Goal: Task Accomplishment & Management: Complete application form

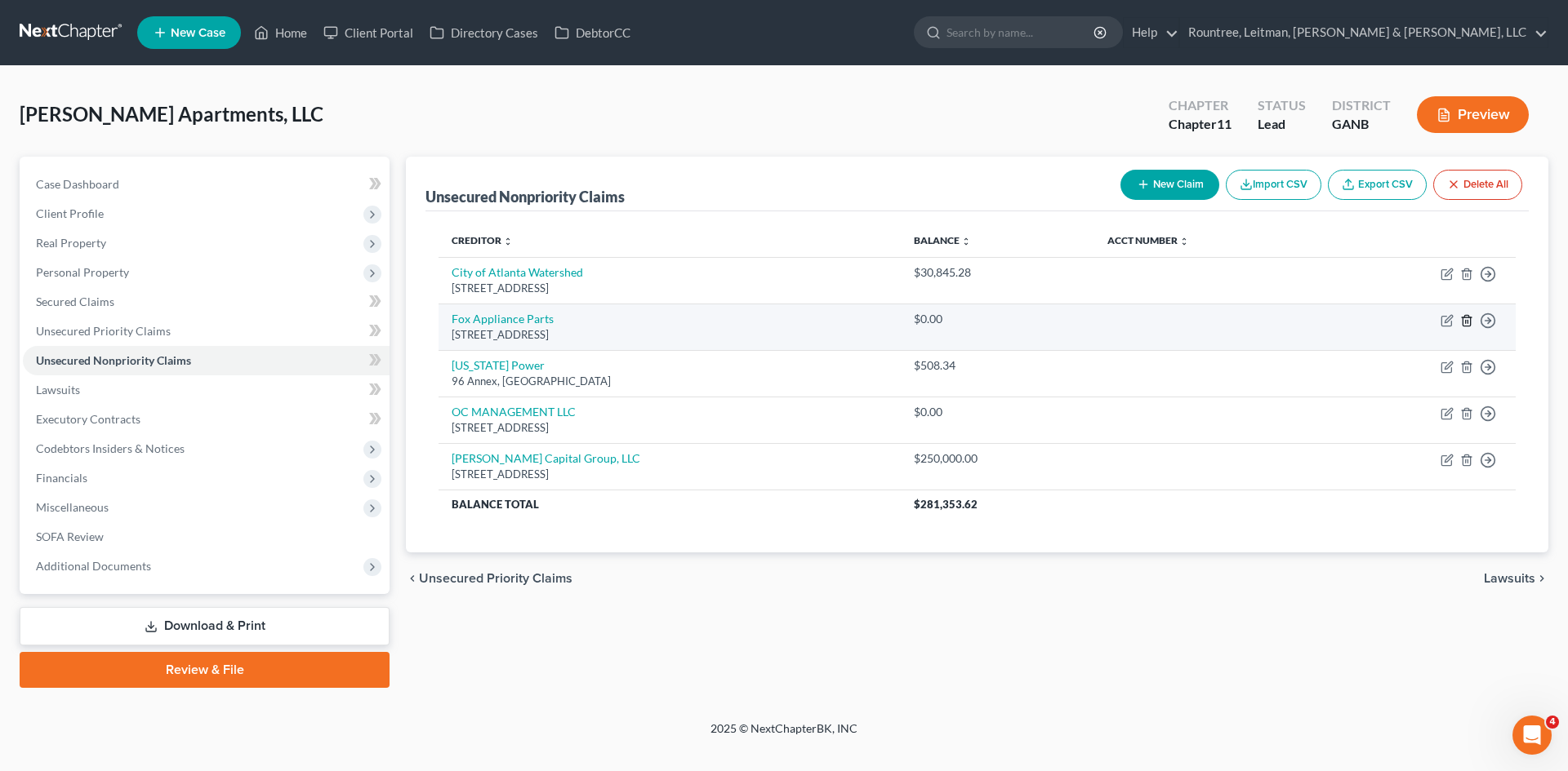
click at [23, 346] on link "Unsecured Nonpriority Claims" at bounding box center [206, 361] width 367 height 29
click at [1468, 319] on icon "button" at bounding box center [1466, 320] width 13 height 13
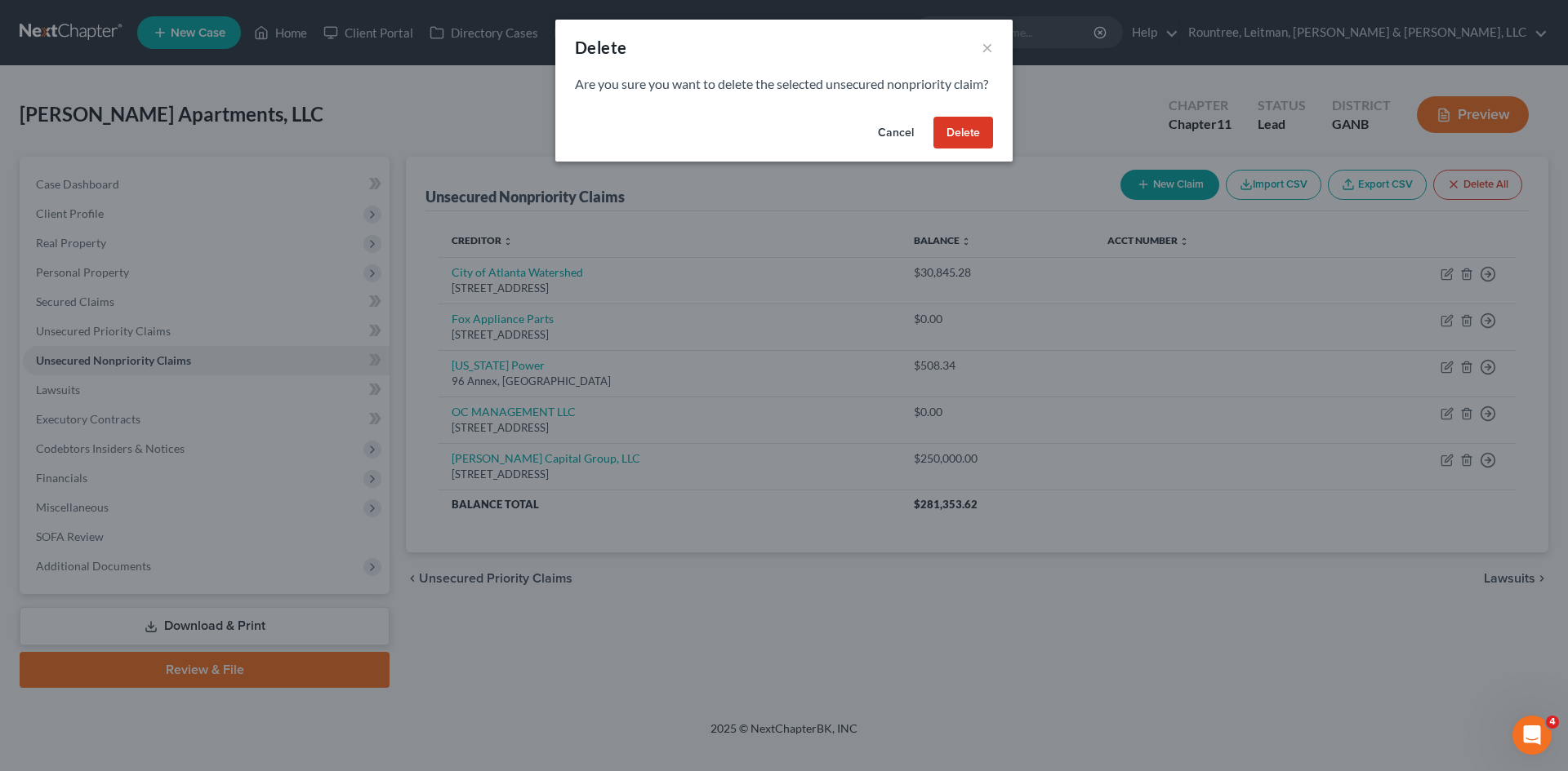
click at [979, 150] on button "Delete" at bounding box center [963, 133] width 59 height 33
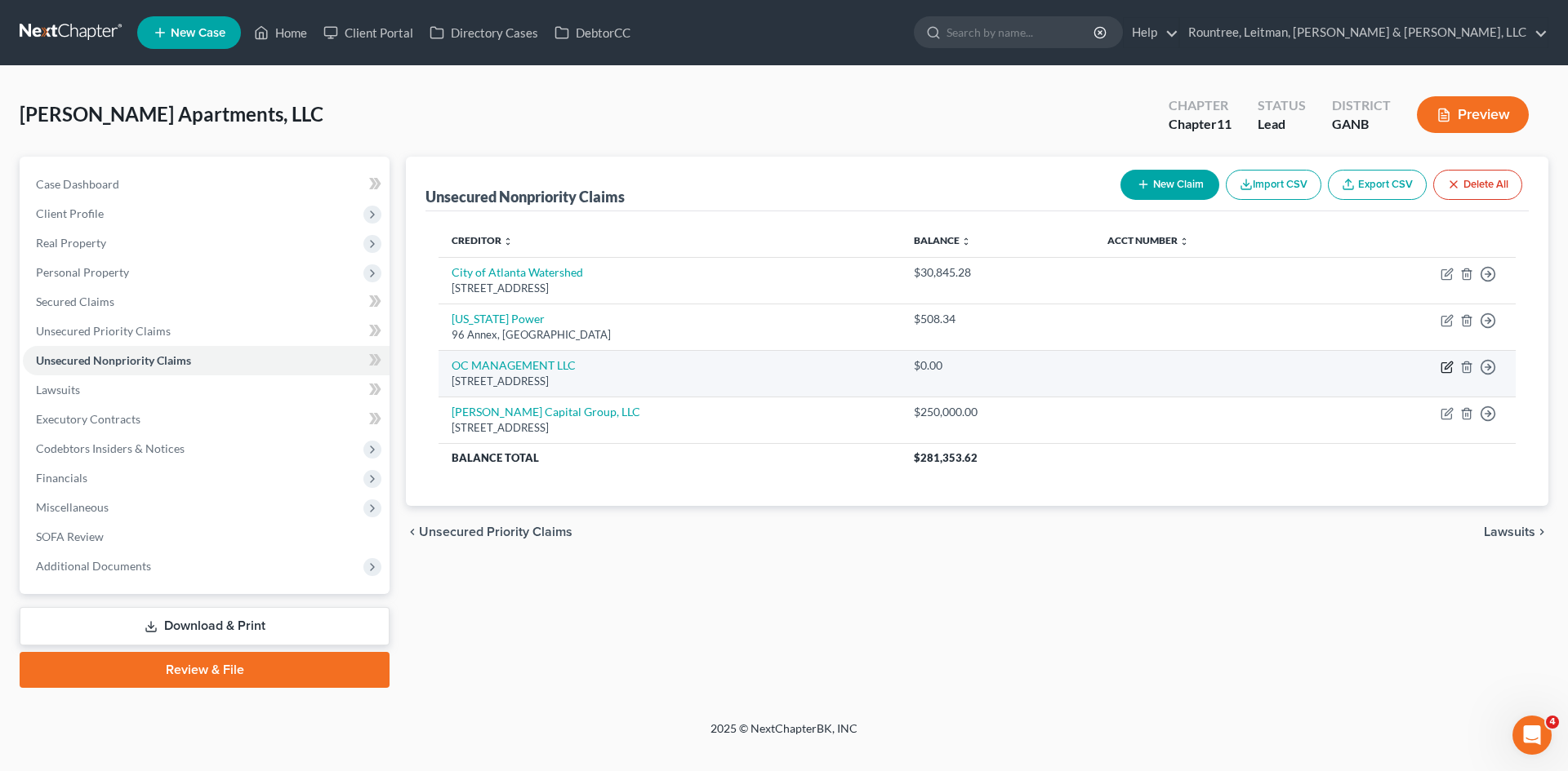
click at [1450, 368] on icon "button" at bounding box center [1446, 367] width 13 height 13
select select "10"
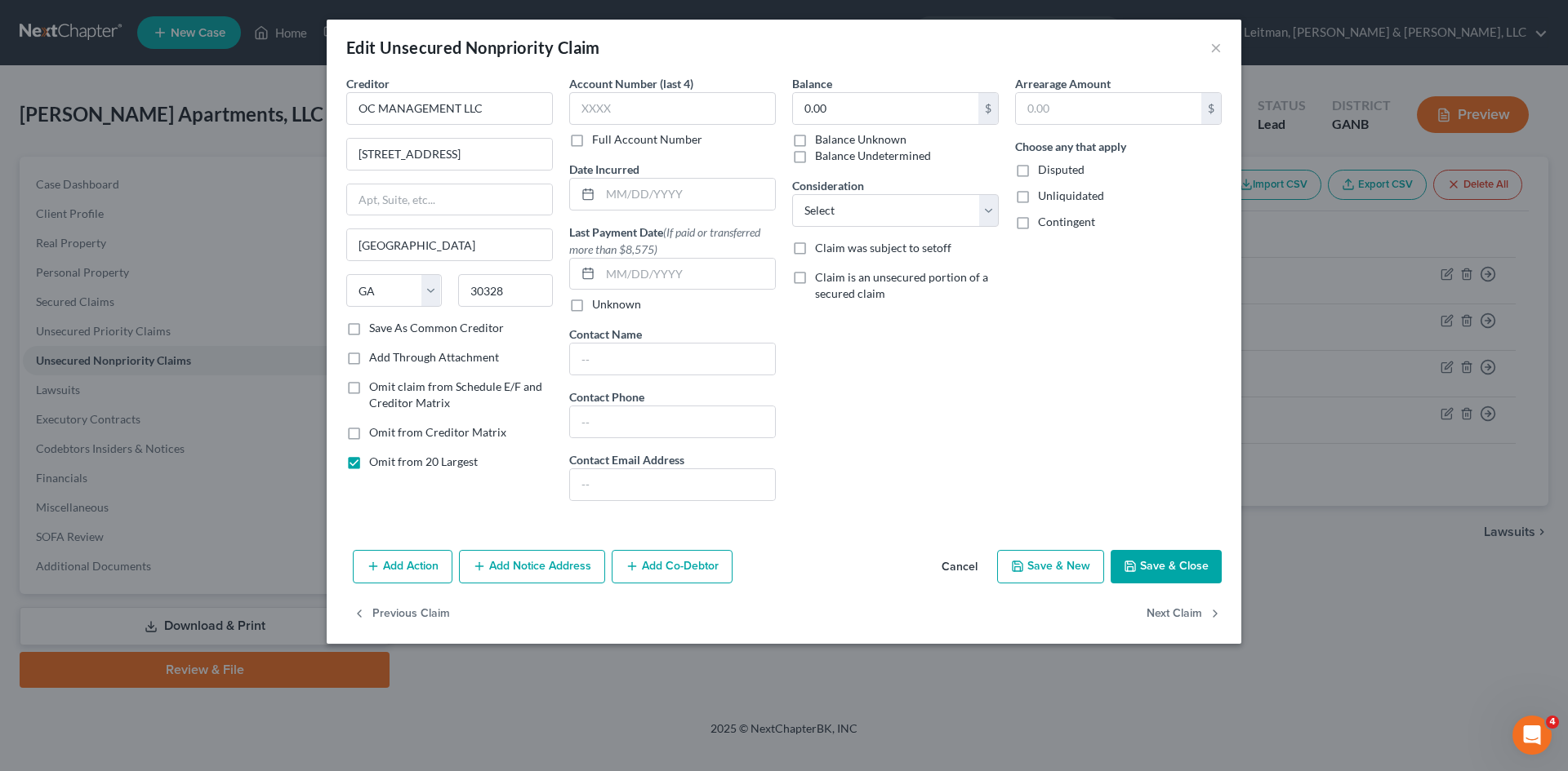
click at [970, 567] on button "Cancel" at bounding box center [960, 569] width 62 height 33
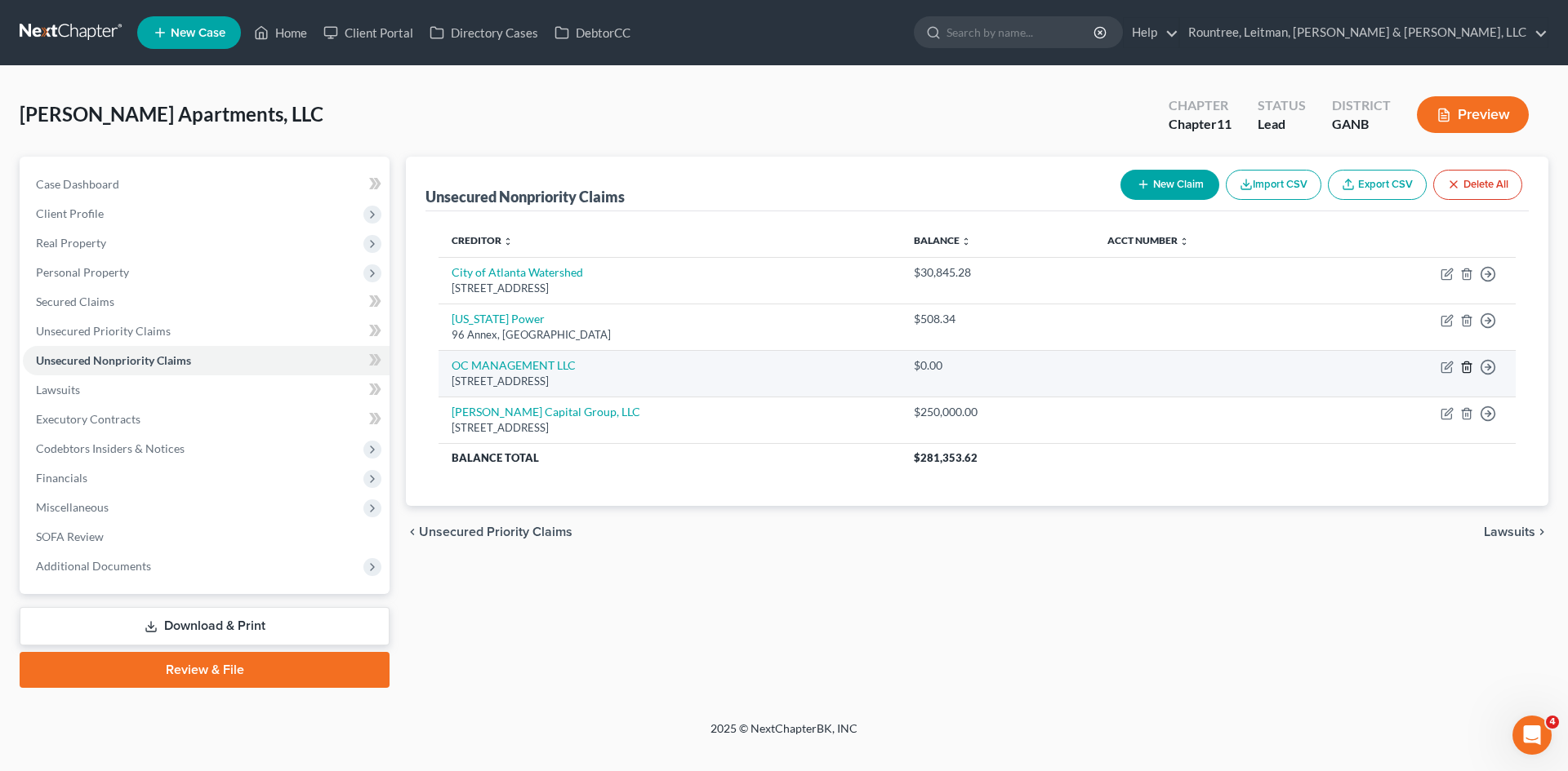
click at [1464, 367] on icon "button" at bounding box center [1466, 367] width 13 height 13
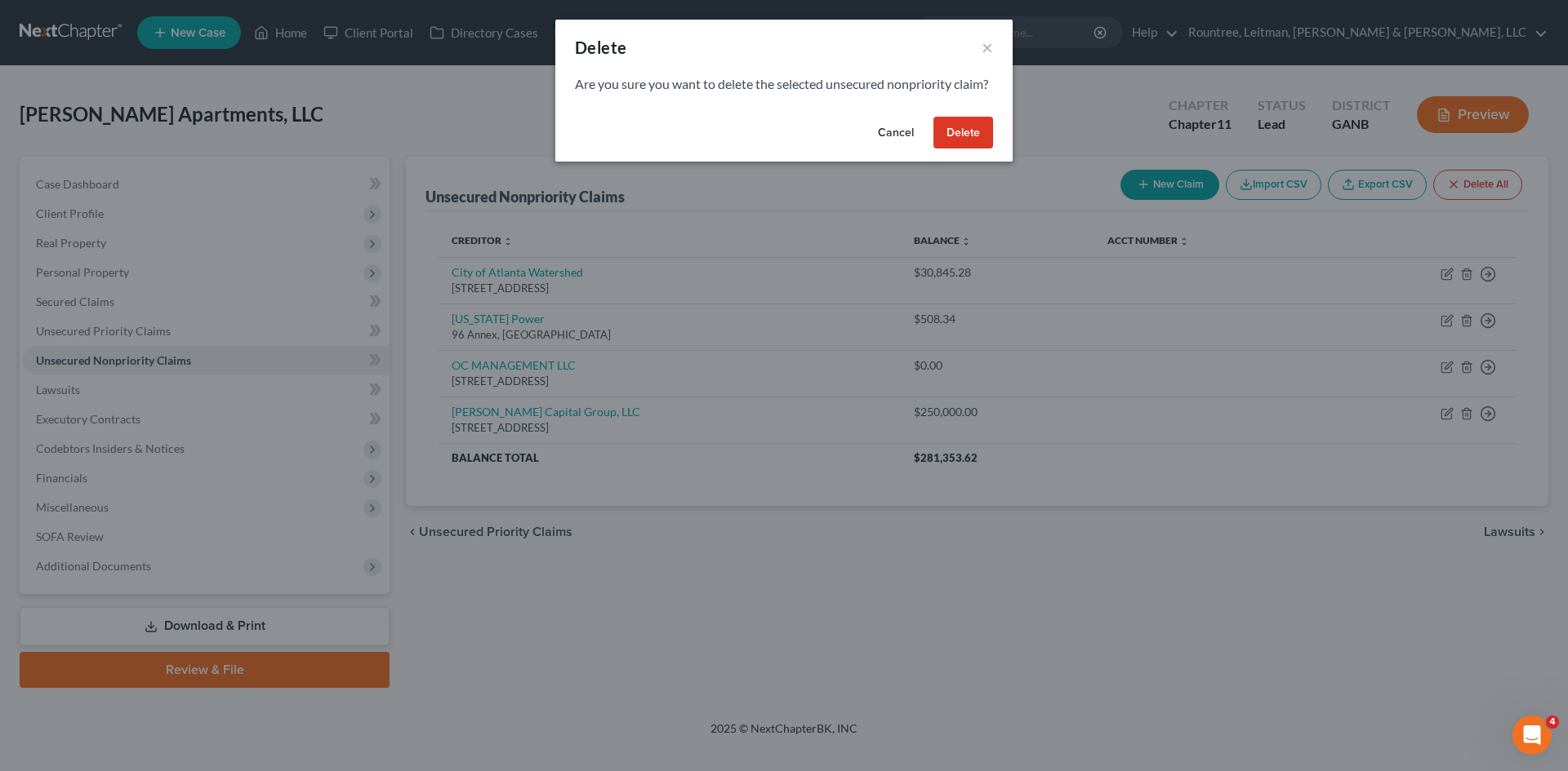
click at [969, 149] on button "Delete" at bounding box center [963, 133] width 59 height 33
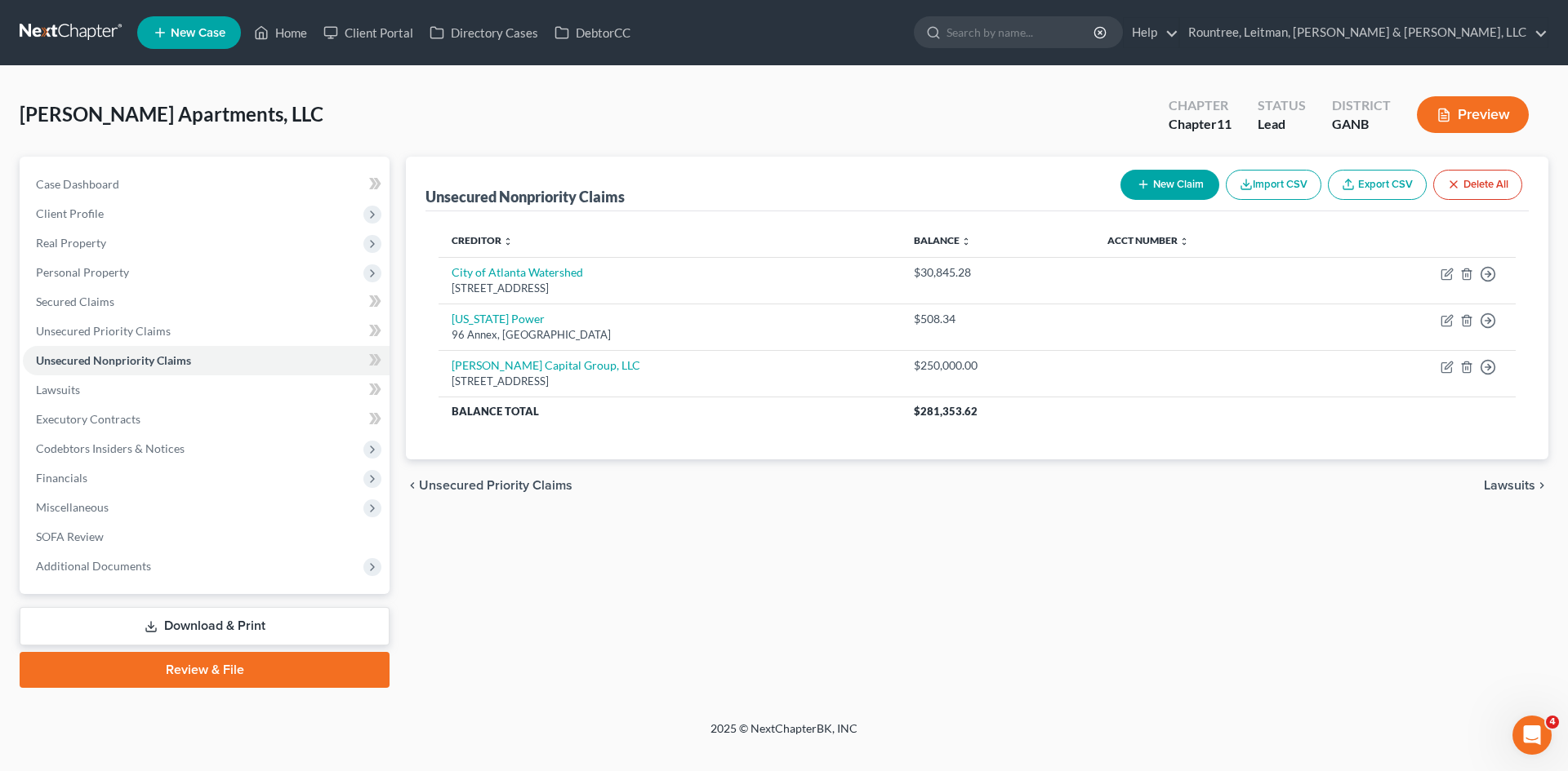
click at [224, 621] on link "Download & Print" at bounding box center [204, 626] width 370 height 38
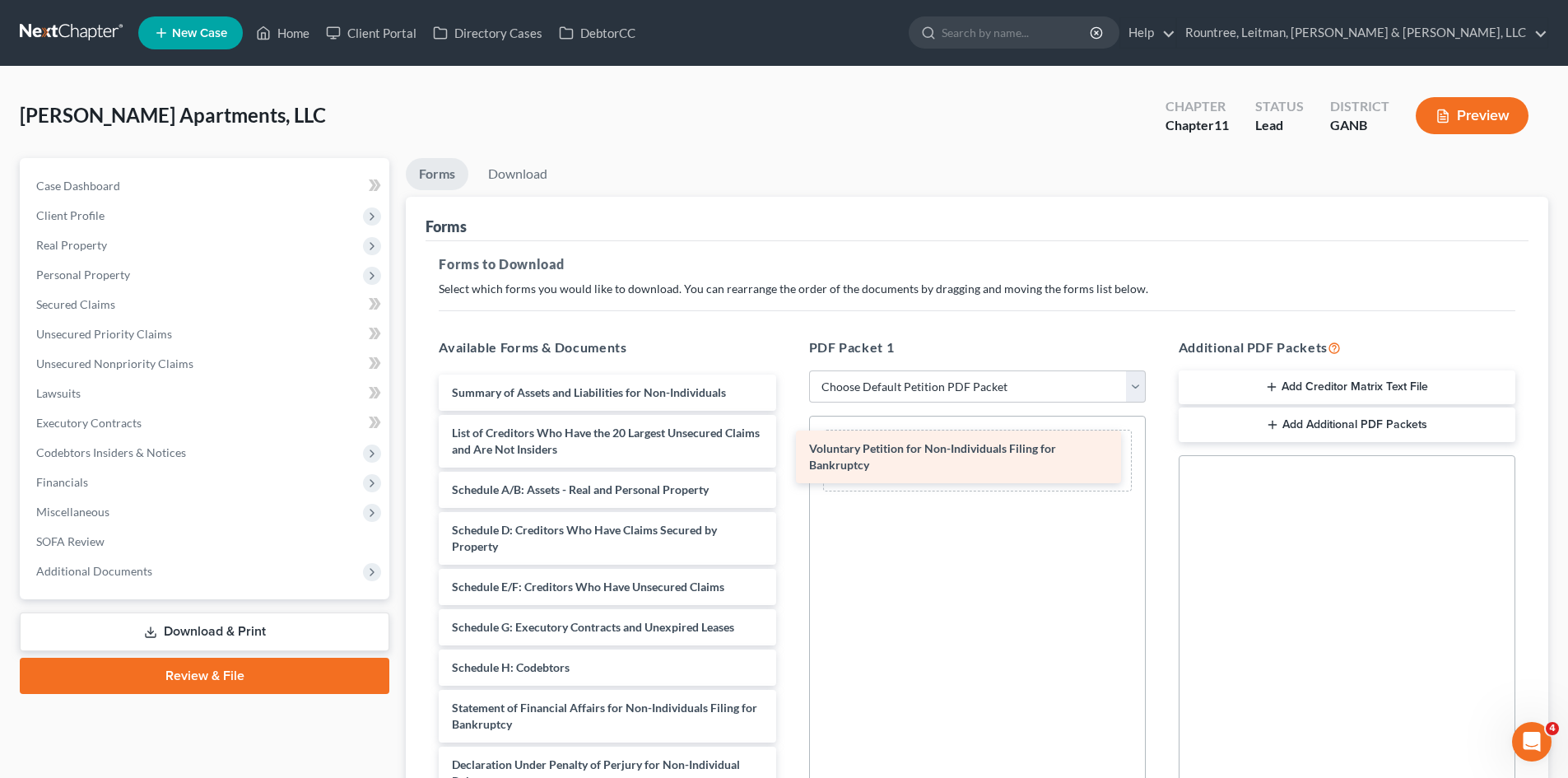
drag, startPoint x: 638, startPoint y: 403, endPoint x: 998, endPoint y: 459, distance: 364.3
click at [788, 459] on div "Voluntary Petition for Non-Individuals Filing for Bankruptcy Voluntary Petition…" at bounding box center [607, 668] width 363 height 587
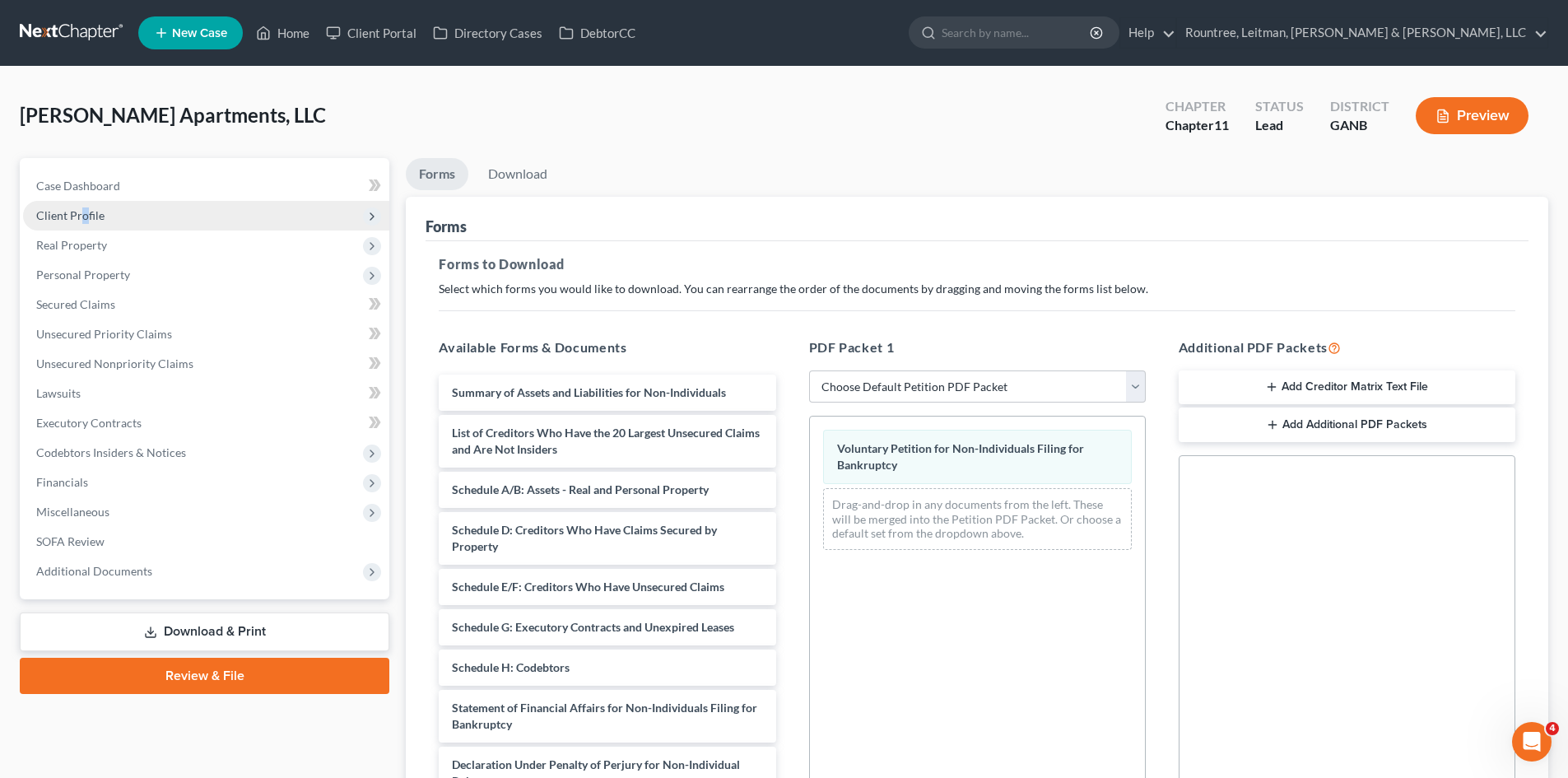
click at [84, 218] on span "Client Profile" at bounding box center [71, 215] width 69 height 14
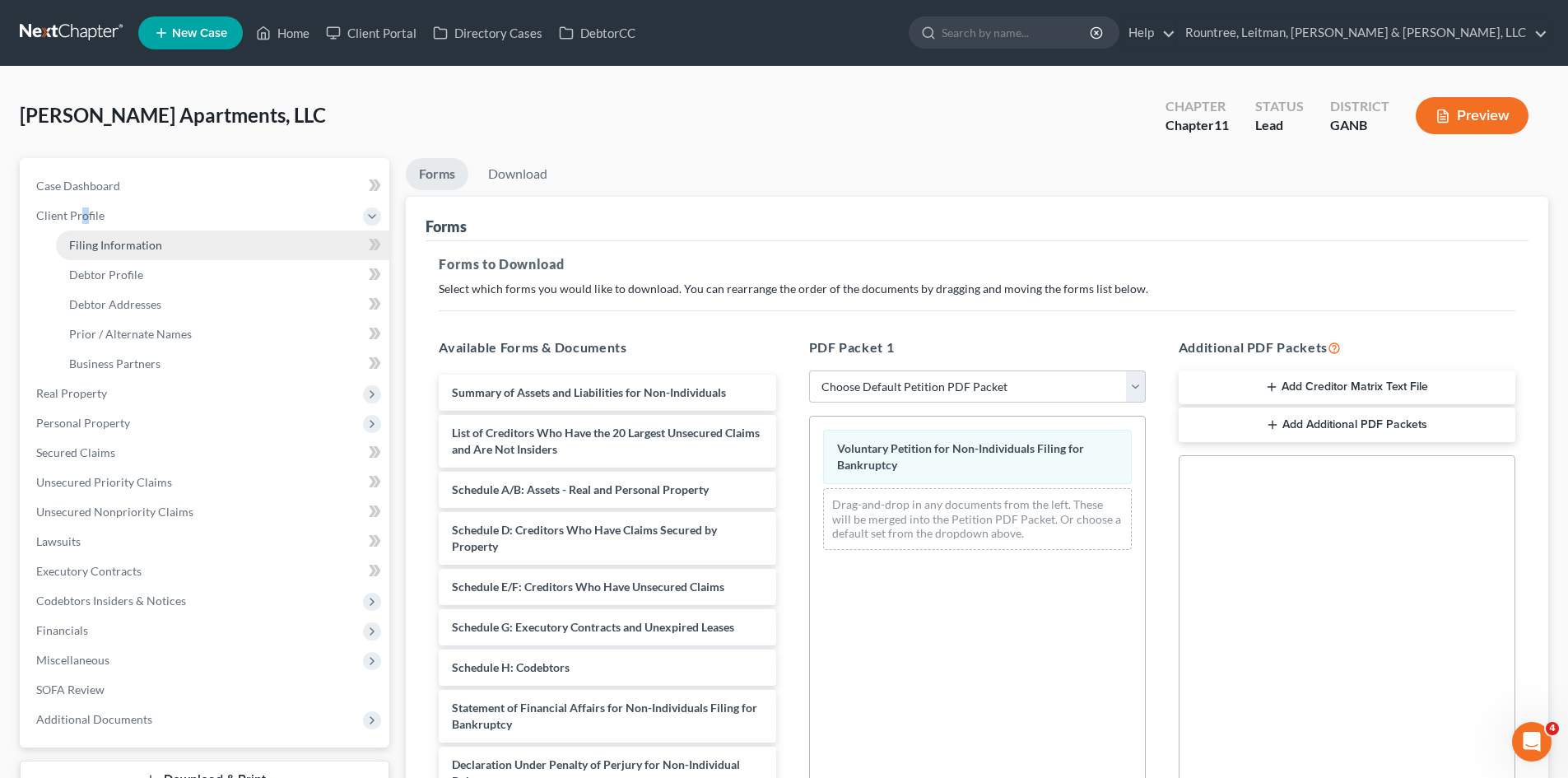
click at [133, 243] on span "Filing Information" at bounding box center [116, 245] width 93 height 14
select select "3"
select select "1"
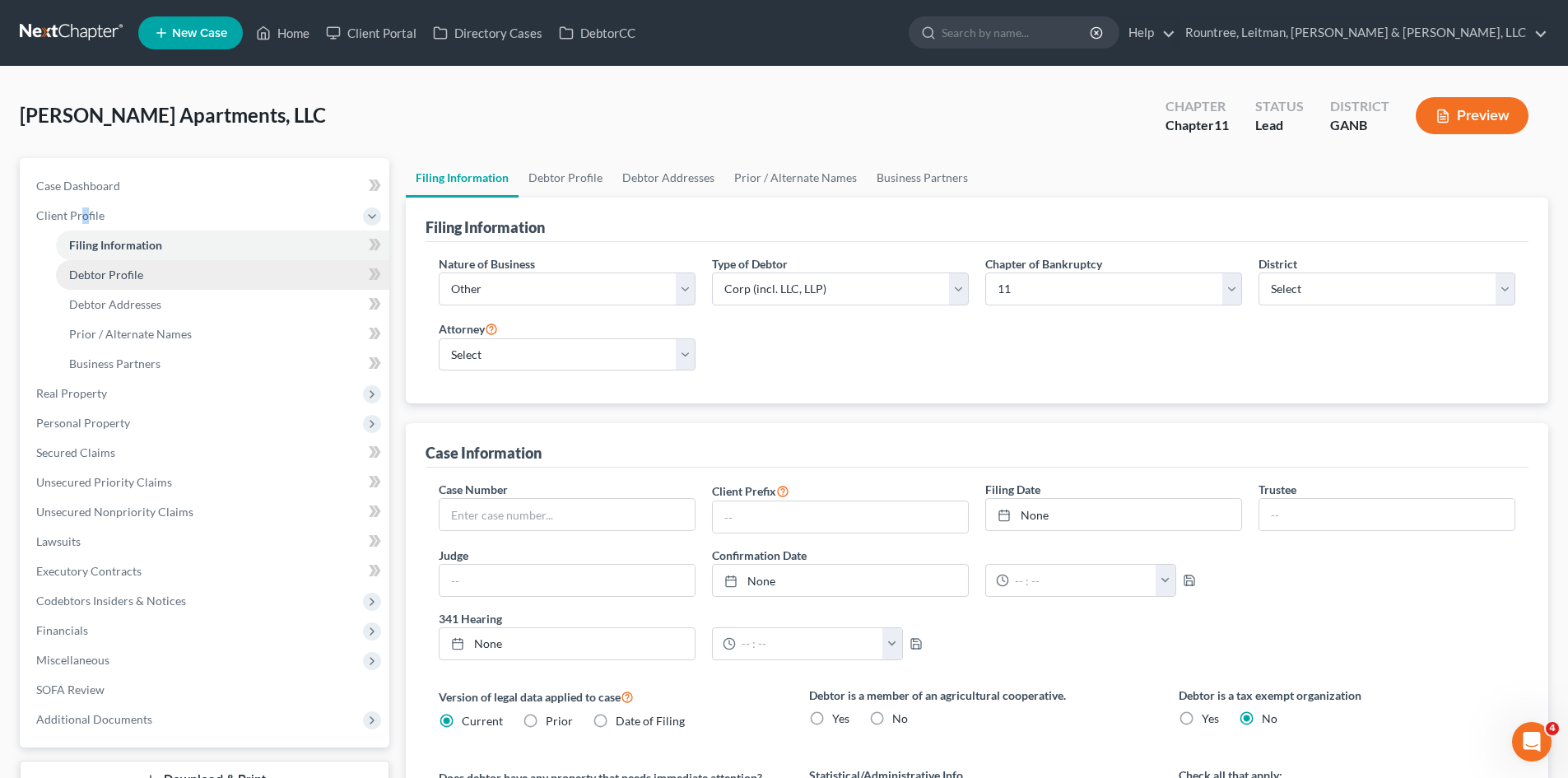
click at [129, 280] on span "Debtor Profile" at bounding box center [107, 275] width 75 height 14
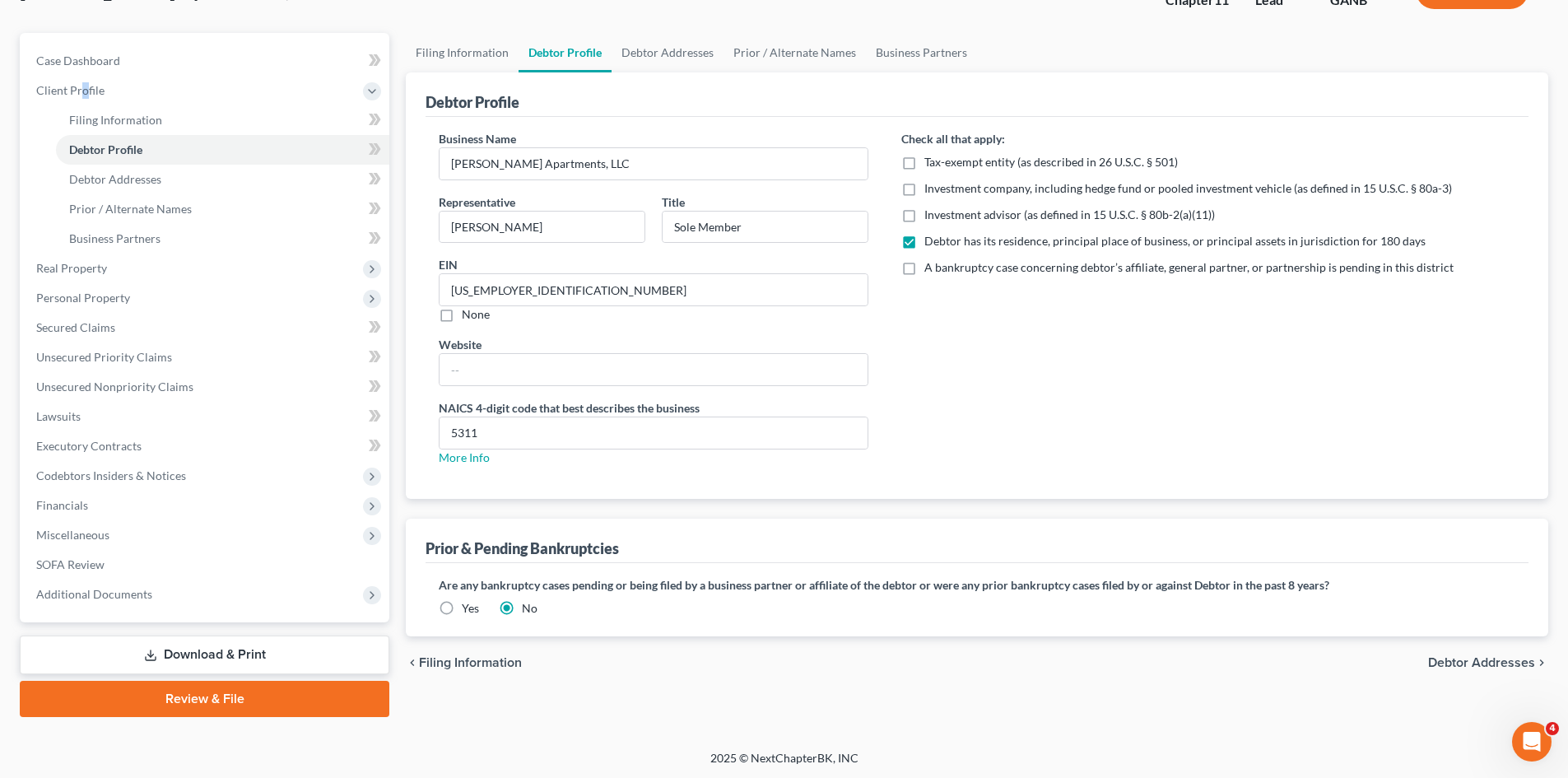
scroll to position [127, 0]
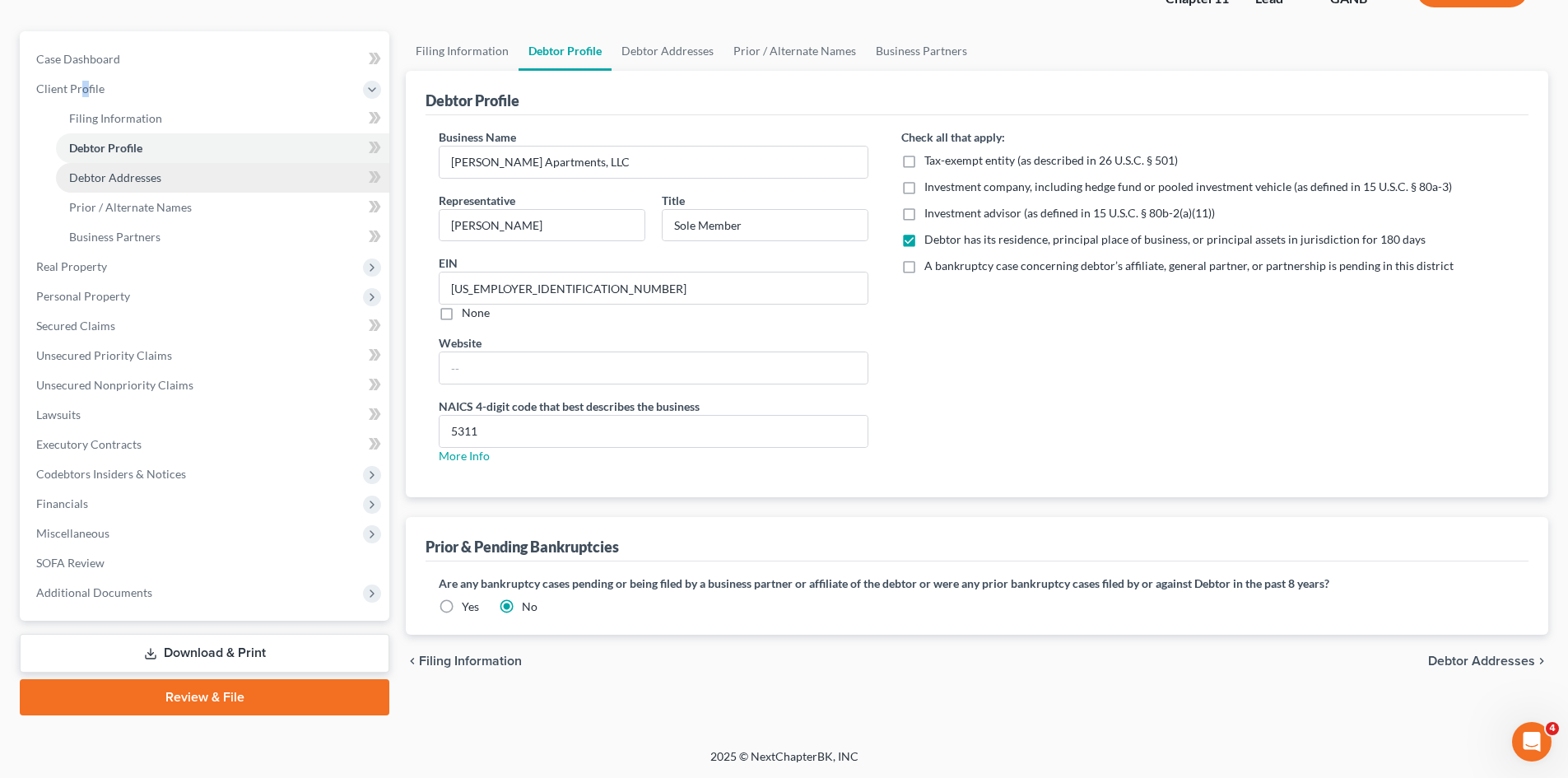
click at [103, 174] on span "Debtor Addresses" at bounding box center [116, 178] width 92 height 14
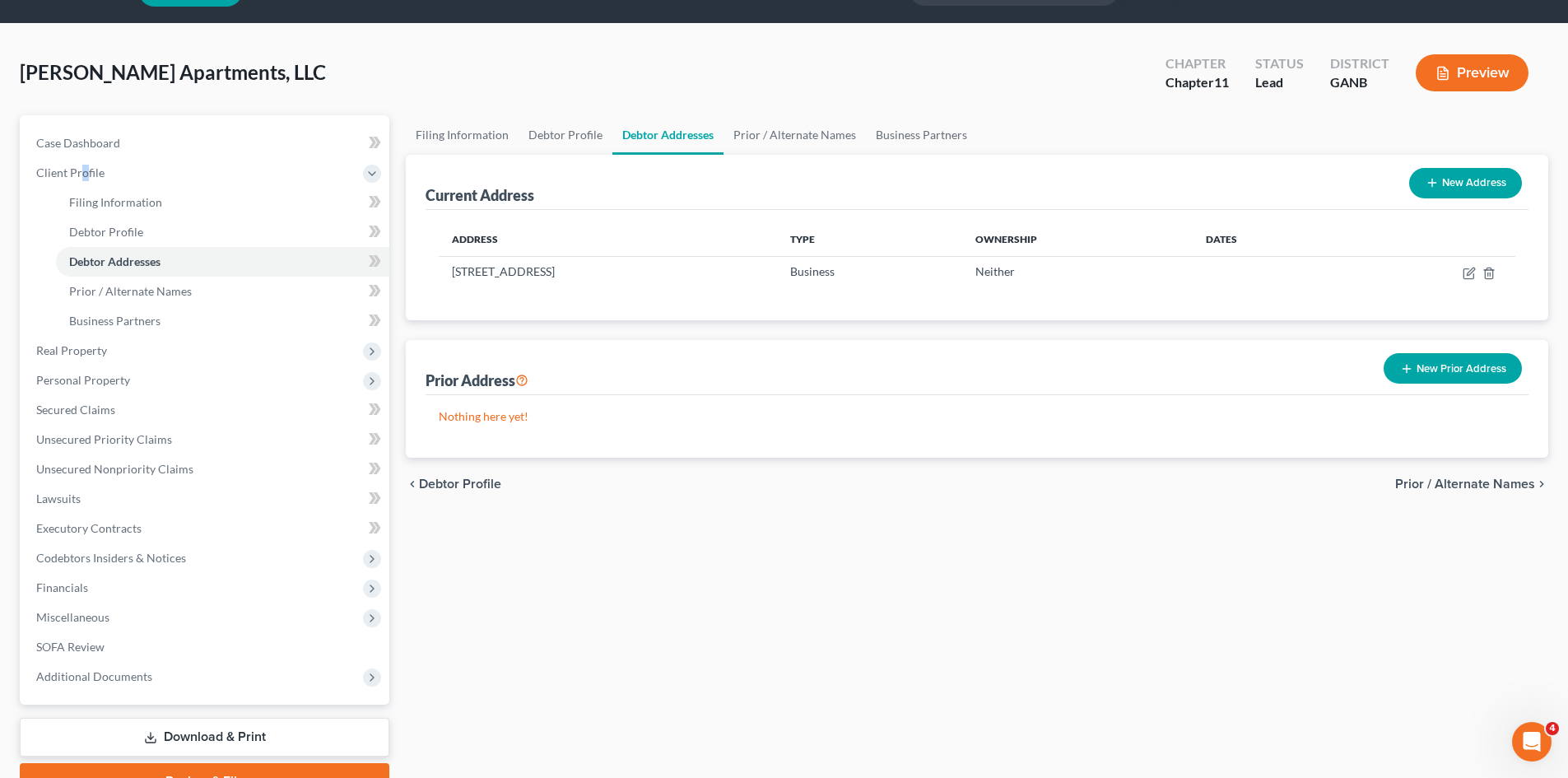
scroll to position [82, 0]
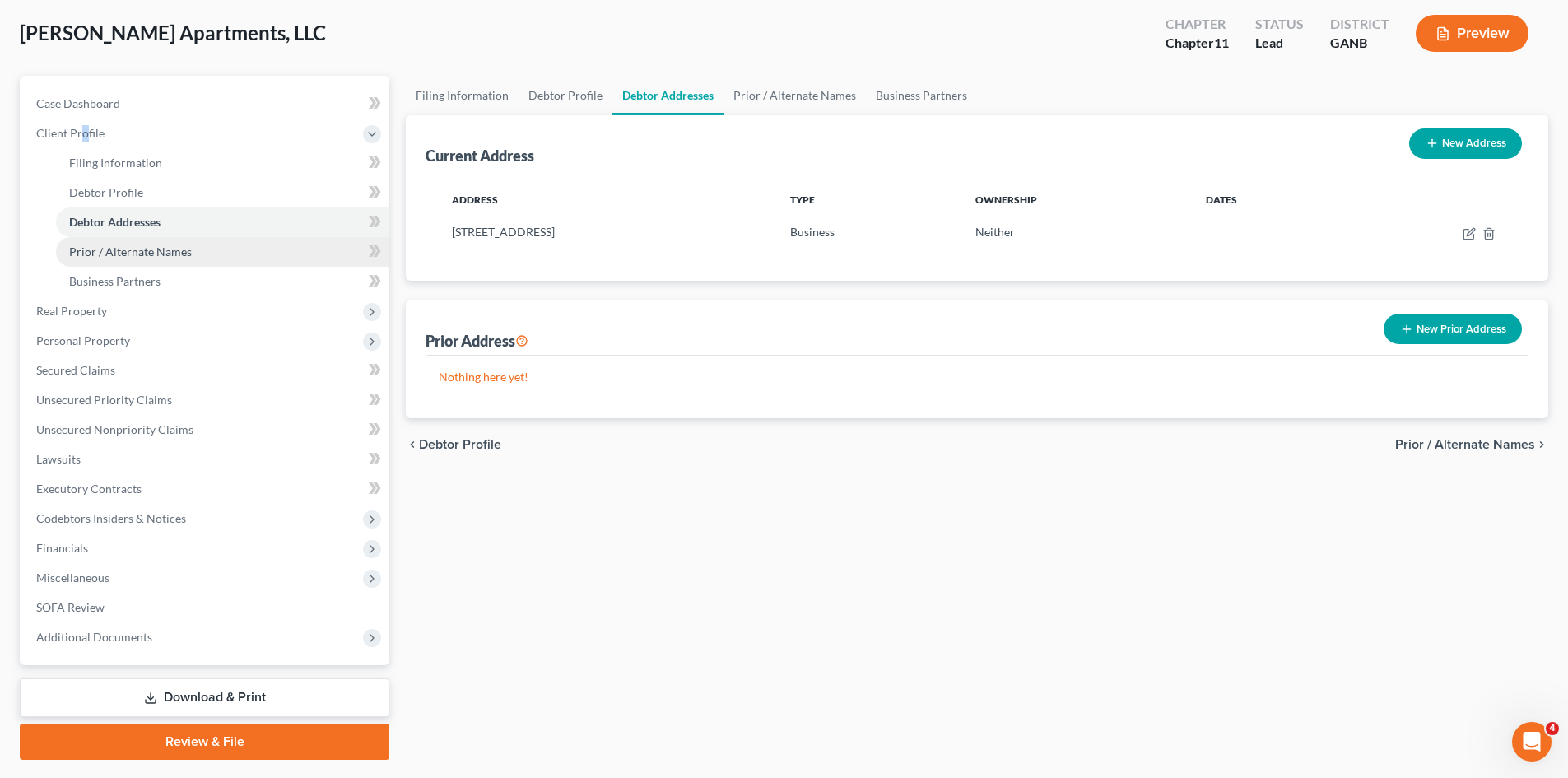
click at [162, 259] on link "Prior / Alternate Names" at bounding box center [223, 252] width 333 height 29
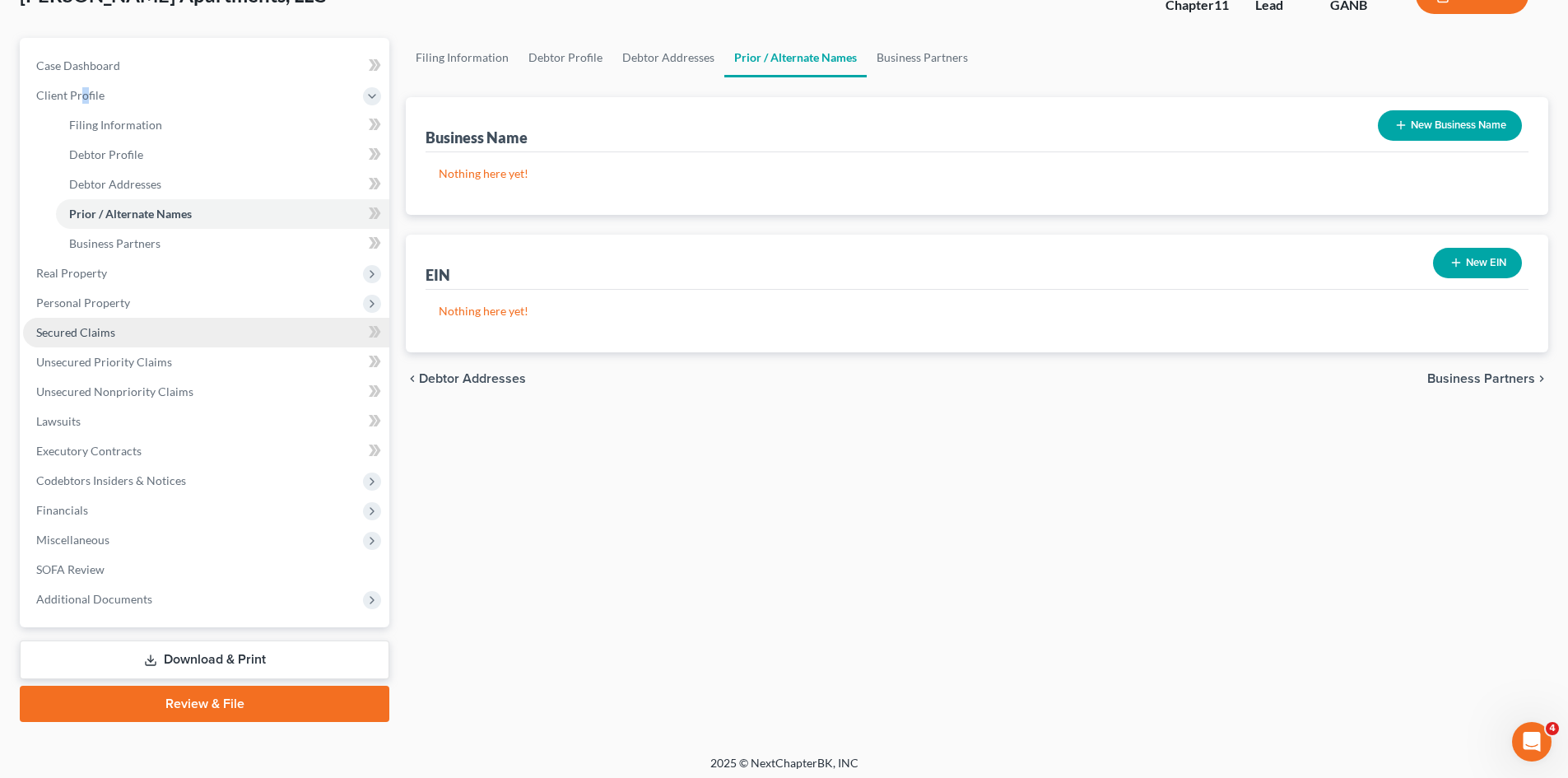
scroll to position [127, 0]
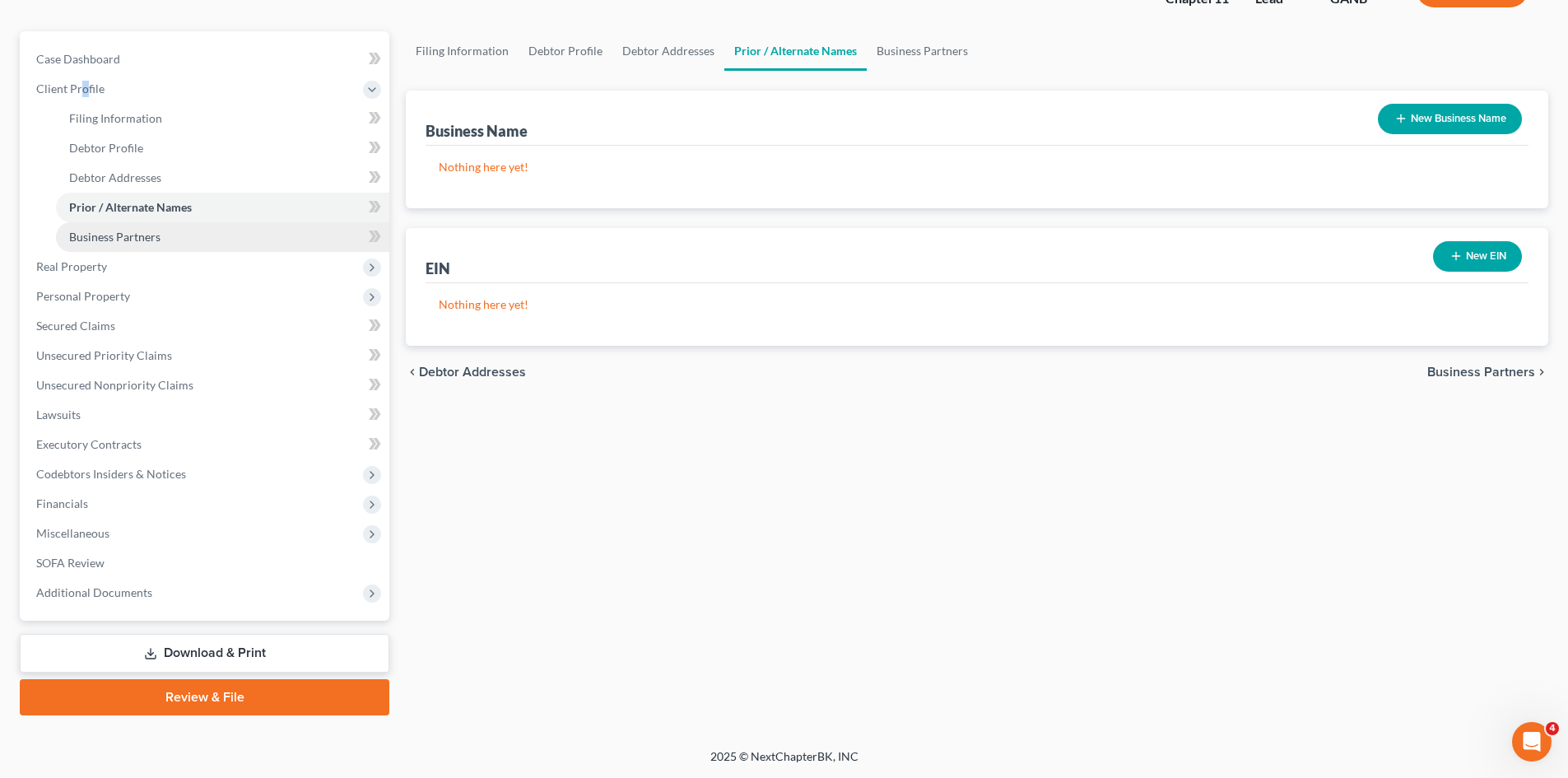
click at [121, 234] on span "Business Partners" at bounding box center [115, 236] width 91 height 14
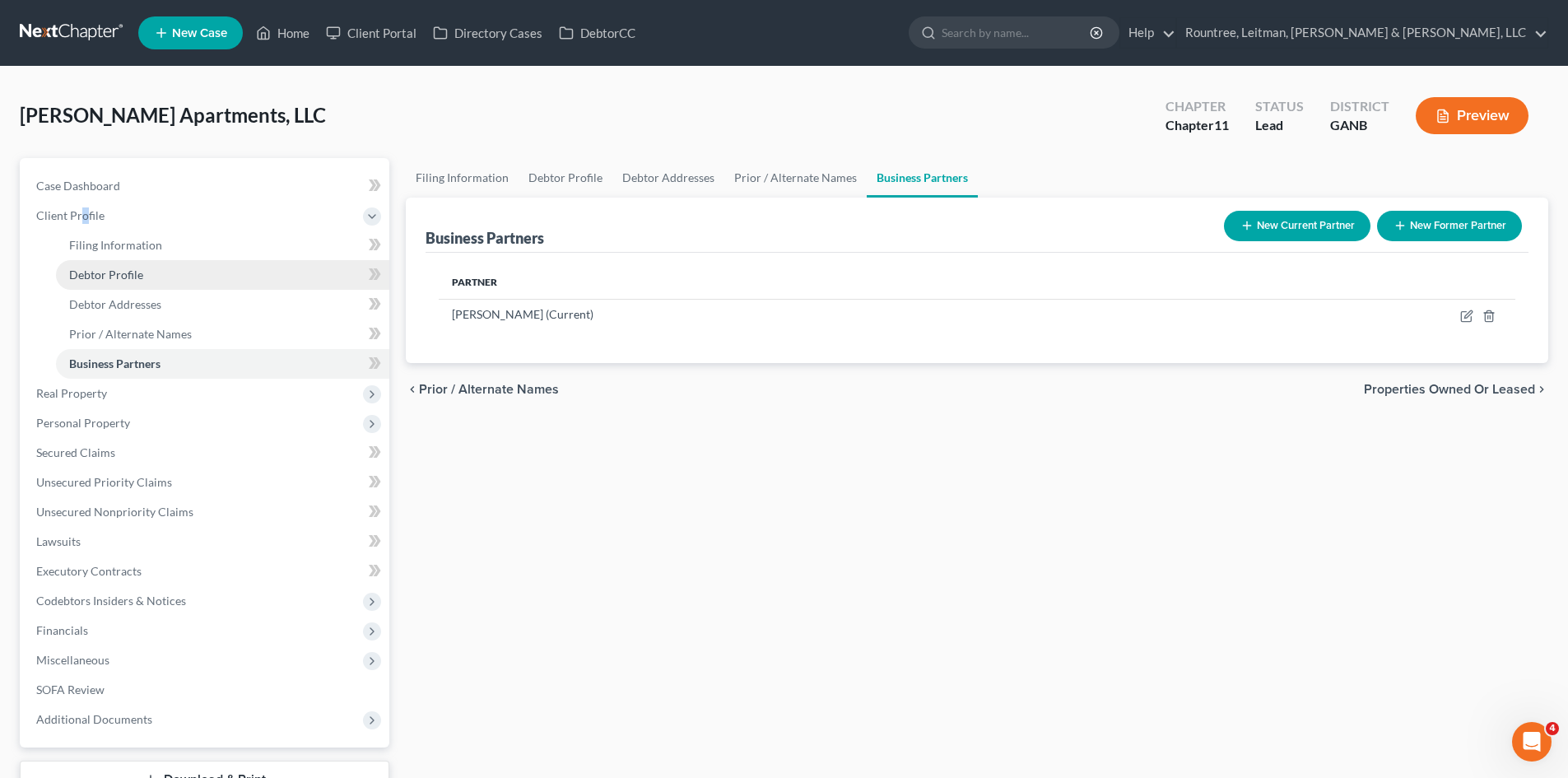
click at [132, 270] on span "Debtor Profile" at bounding box center [107, 275] width 75 height 14
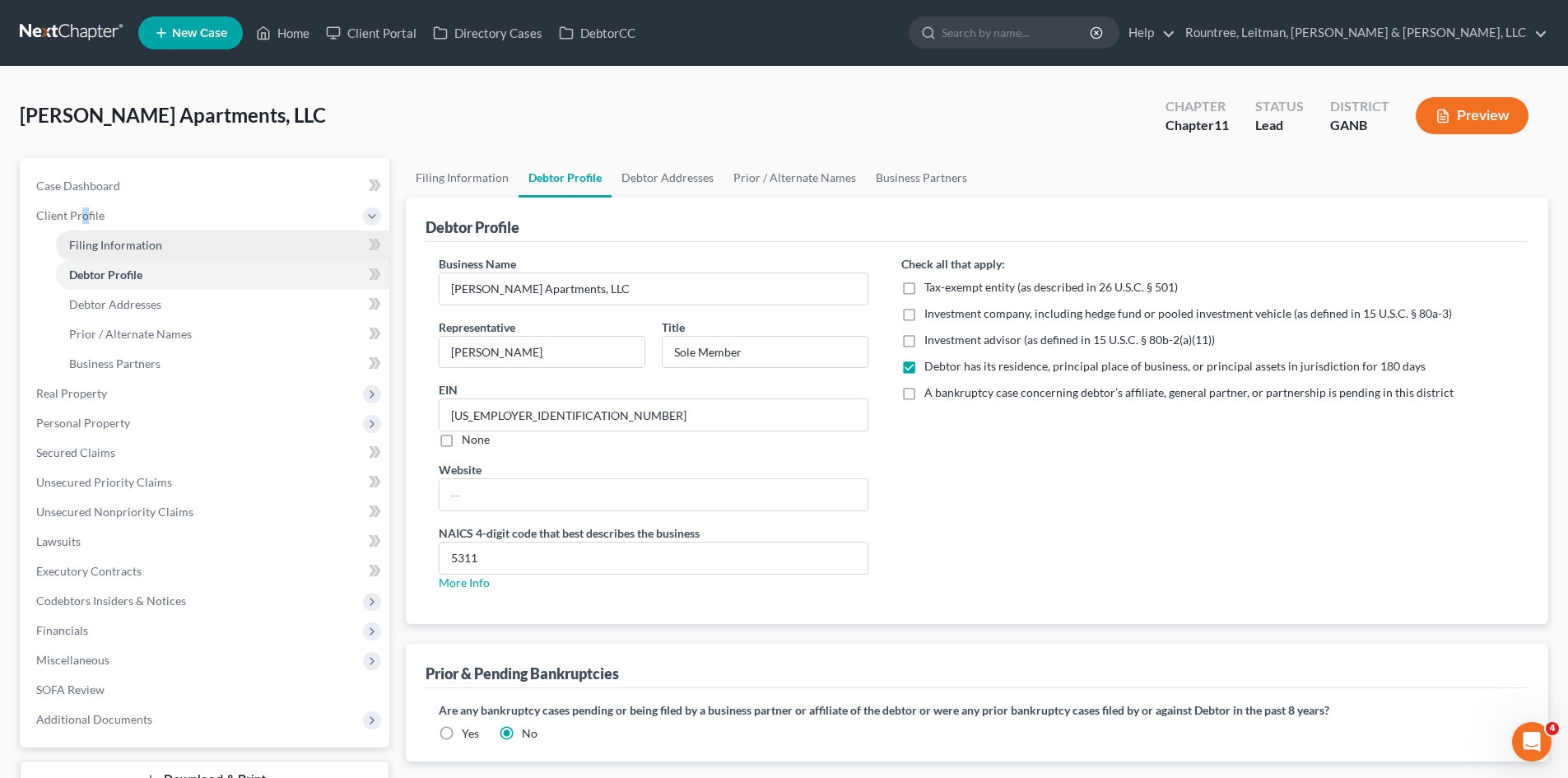
click at [142, 246] on span "Filing Information" at bounding box center [116, 245] width 93 height 14
select select "3"
select select "1"
select select "19"
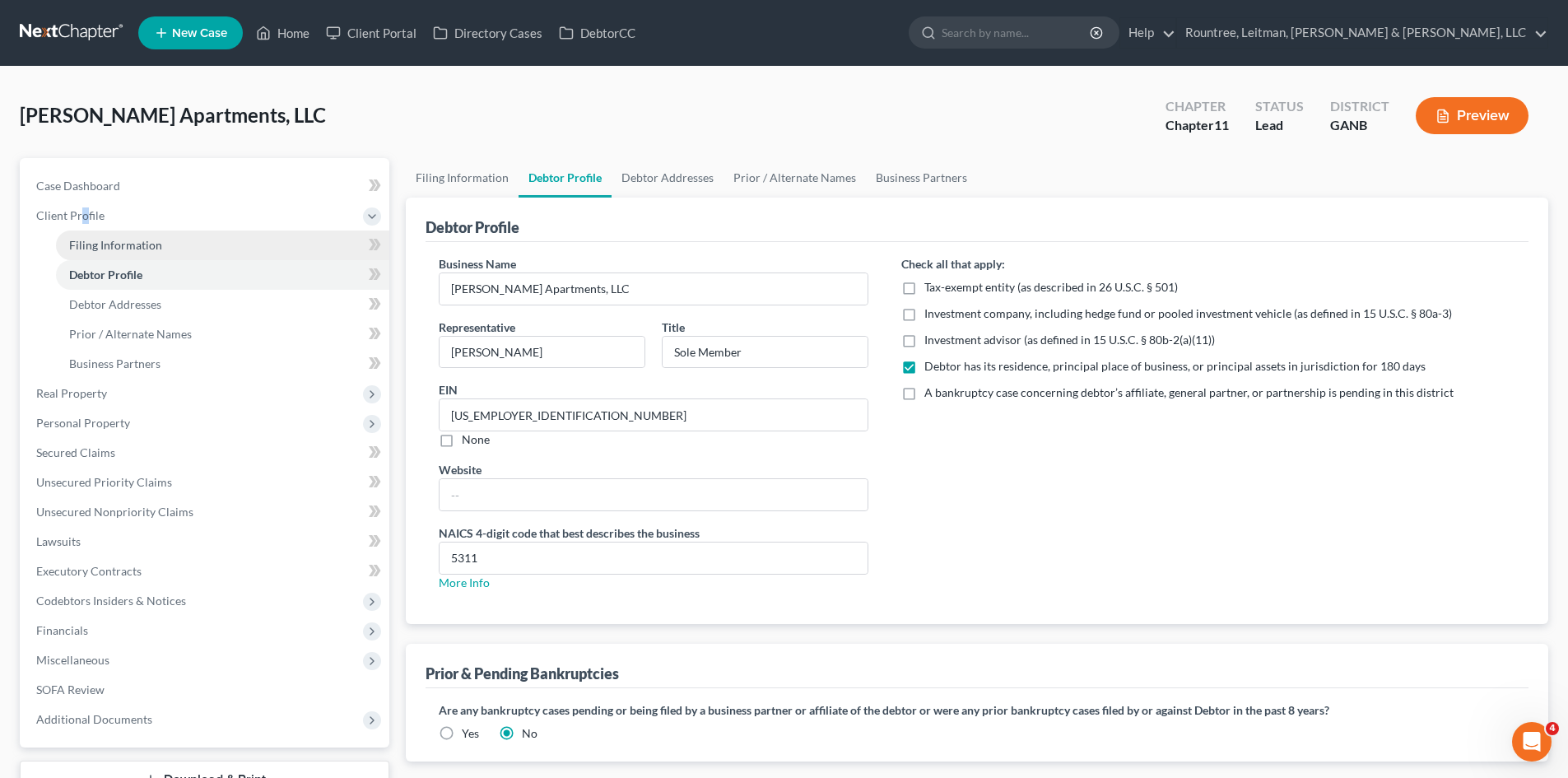
select select "3"
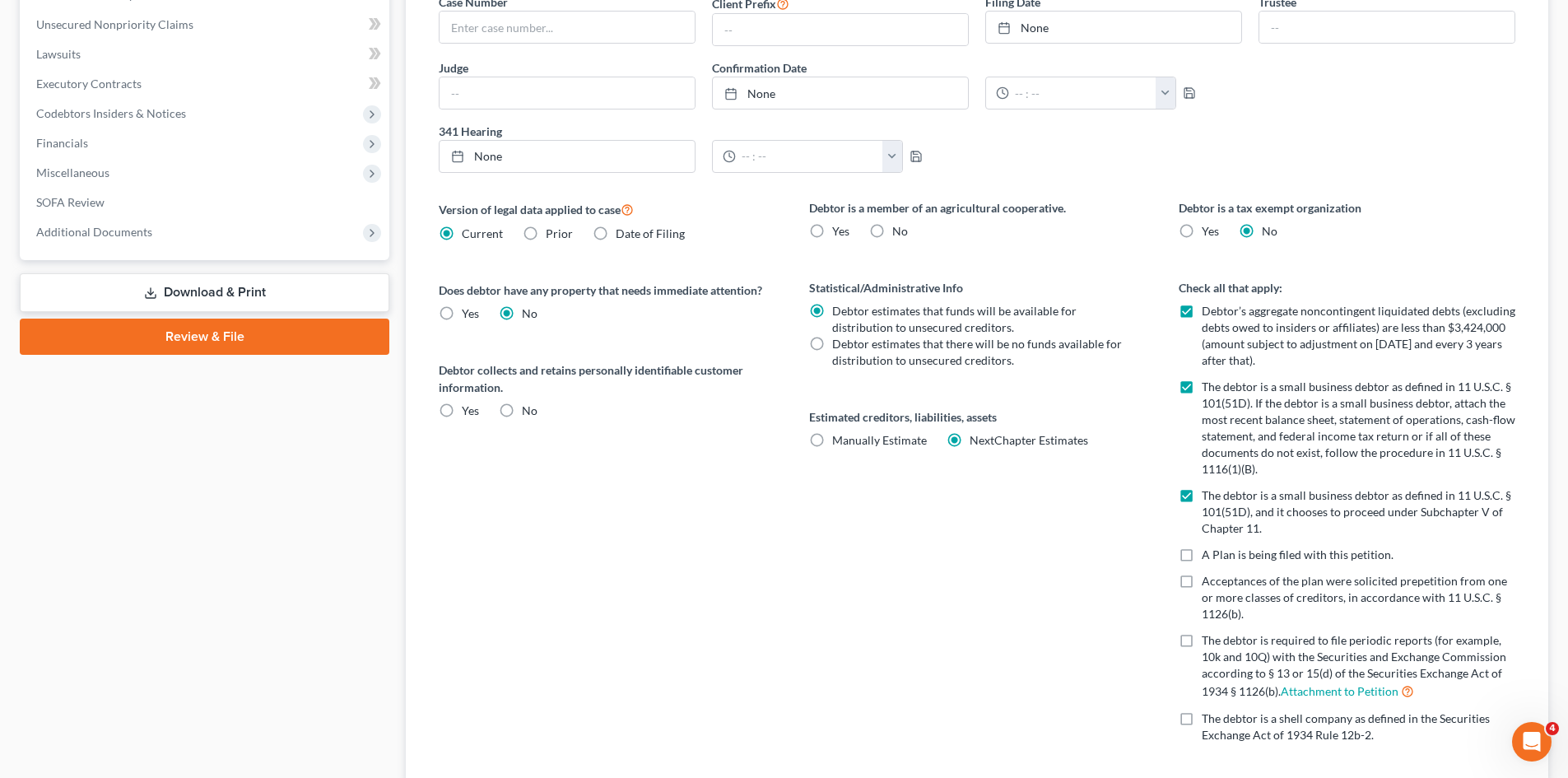
scroll to position [494, 0]
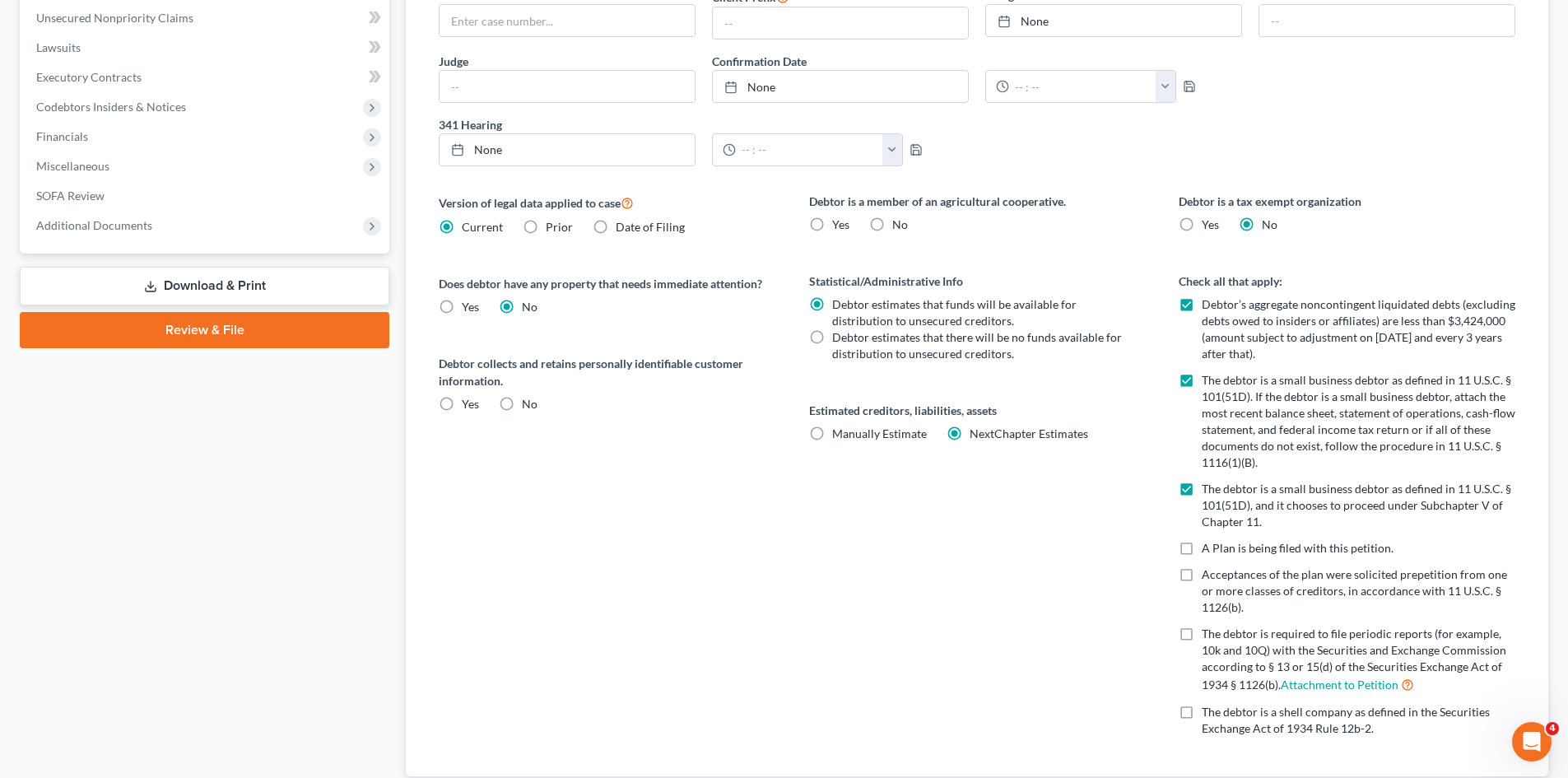
click at [189, 290] on link "Download & Print" at bounding box center [204, 285] width 370 height 38
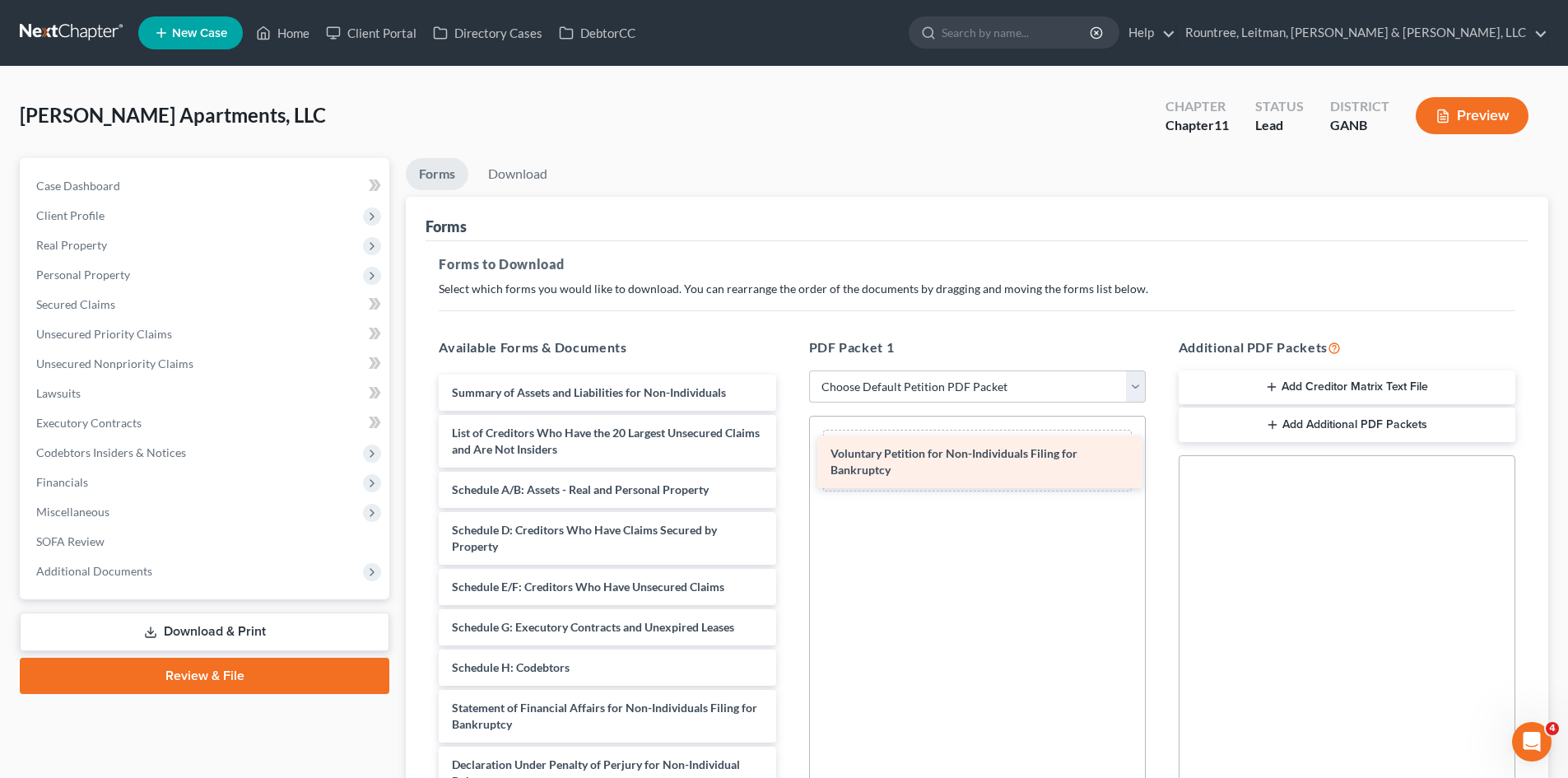
drag, startPoint x: 587, startPoint y: 395, endPoint x: 966, endPoint y: 456, distance: 383.9
click at [788, 456] on div "Voluntary Petition for Non-Individuals Filing for Bankruptcy Voluntary Petition…" at bounding box center [607, 668] width 363 height 587
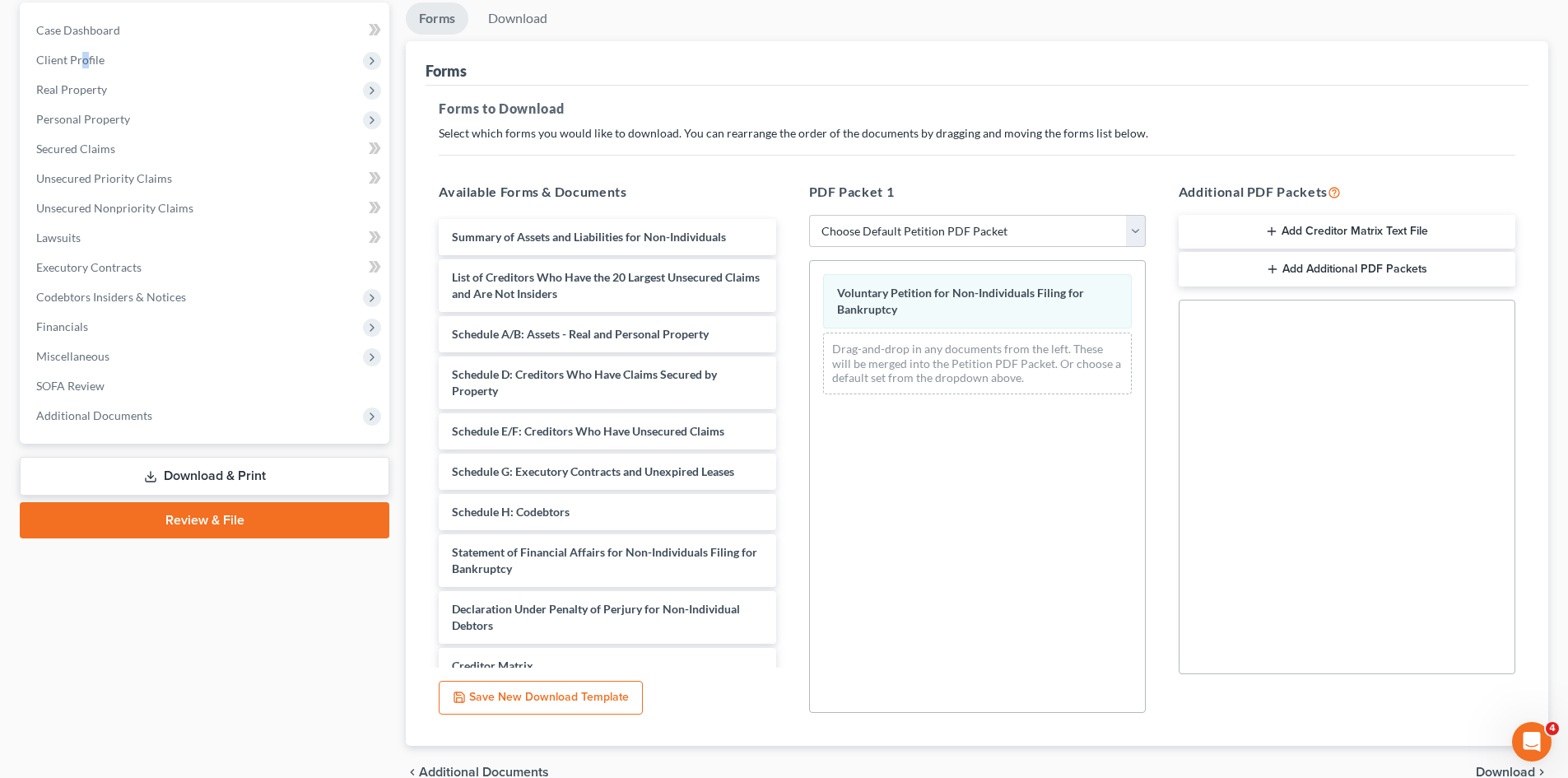
scroll to position [165, 0]
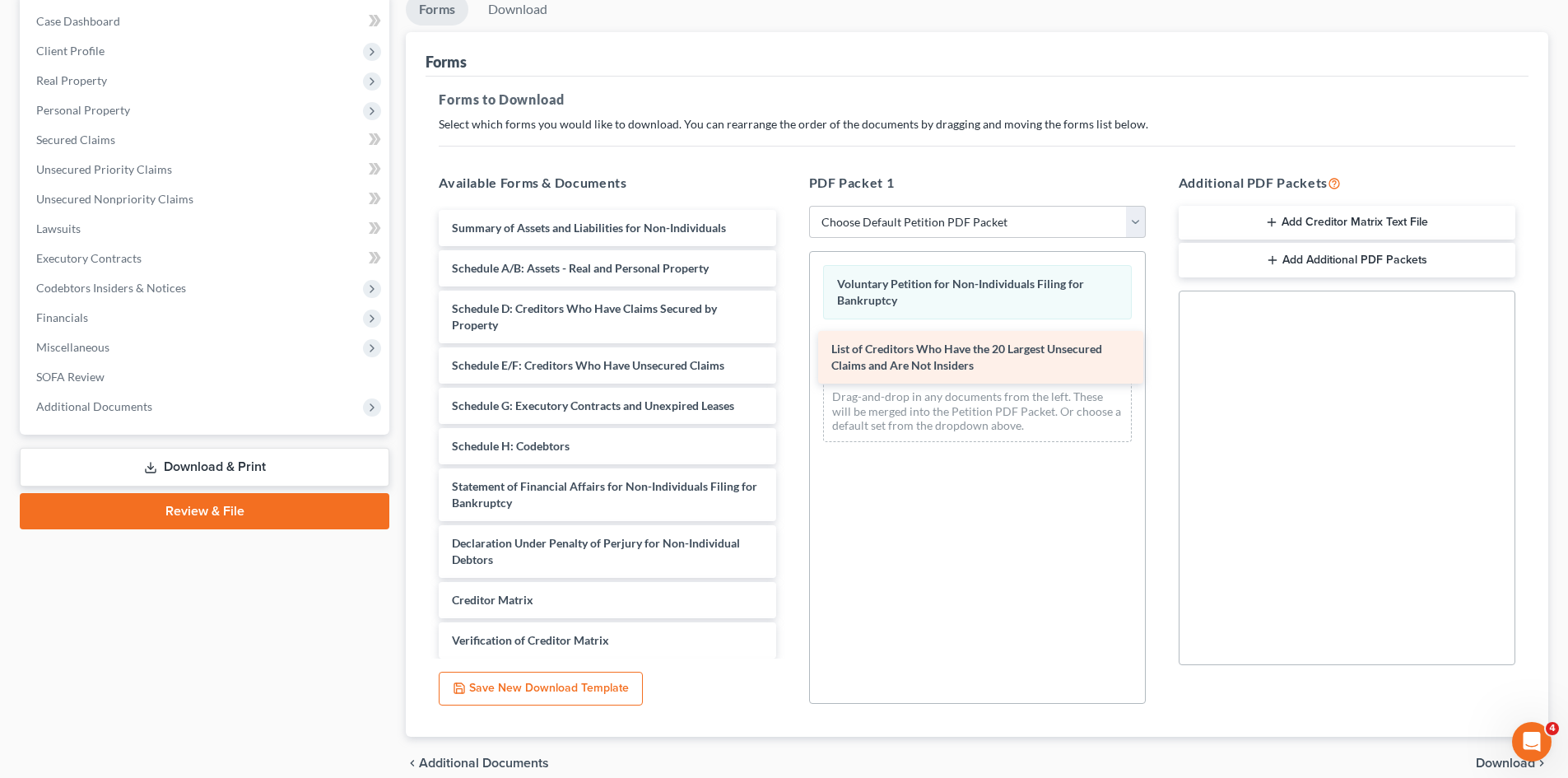
drag, startPoint x: 567, startPoint y: 284, endPoint x: 946, endPoint y: 364, distance: 387.4
click at [788, 364] on div "List of Creditors Who Have the 20 Largest Unsecured Claims and Are Not Insiders…" at bounding box center [607, 475] width 363 height 530
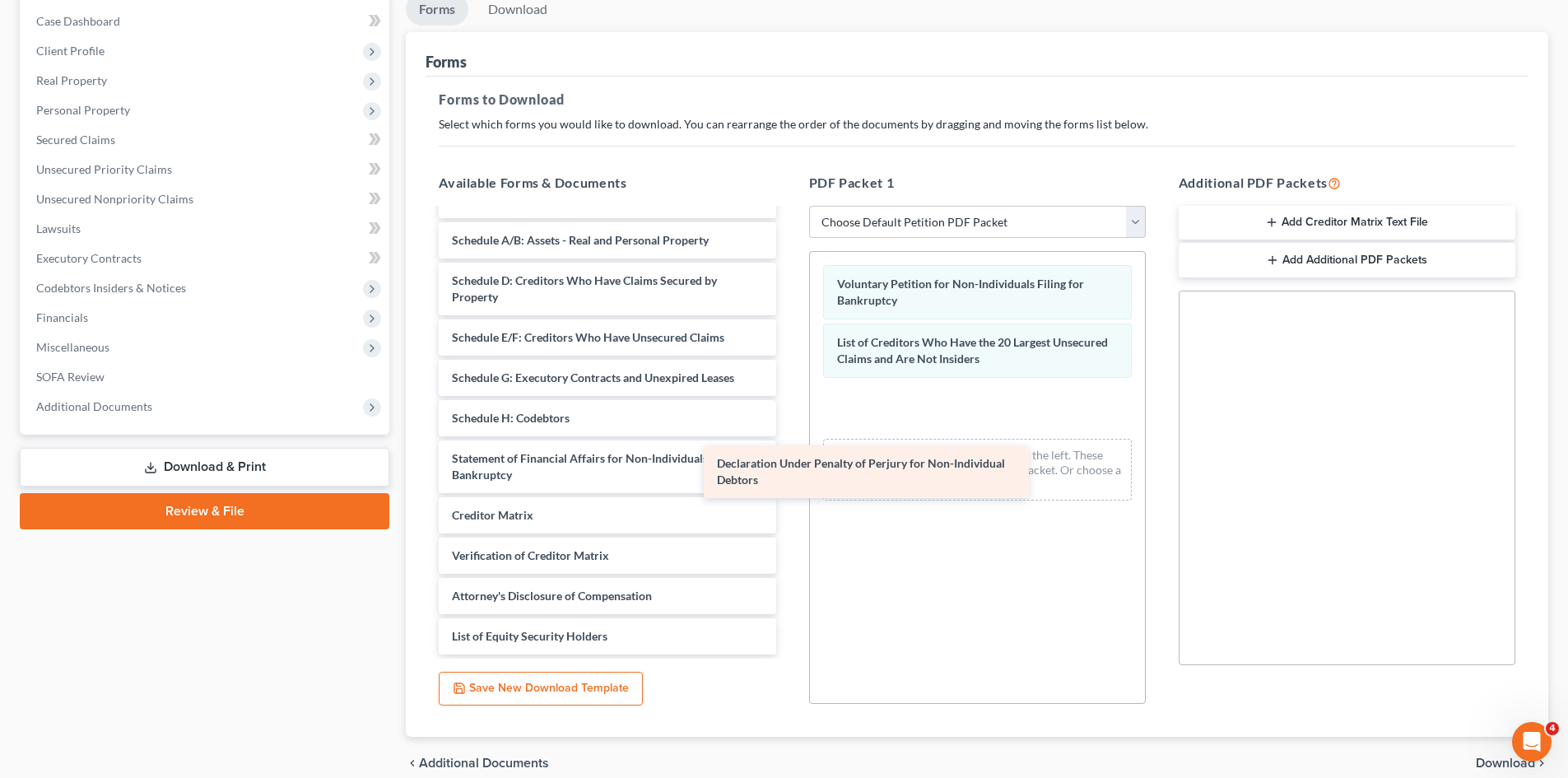
scroll to position [28, 0]
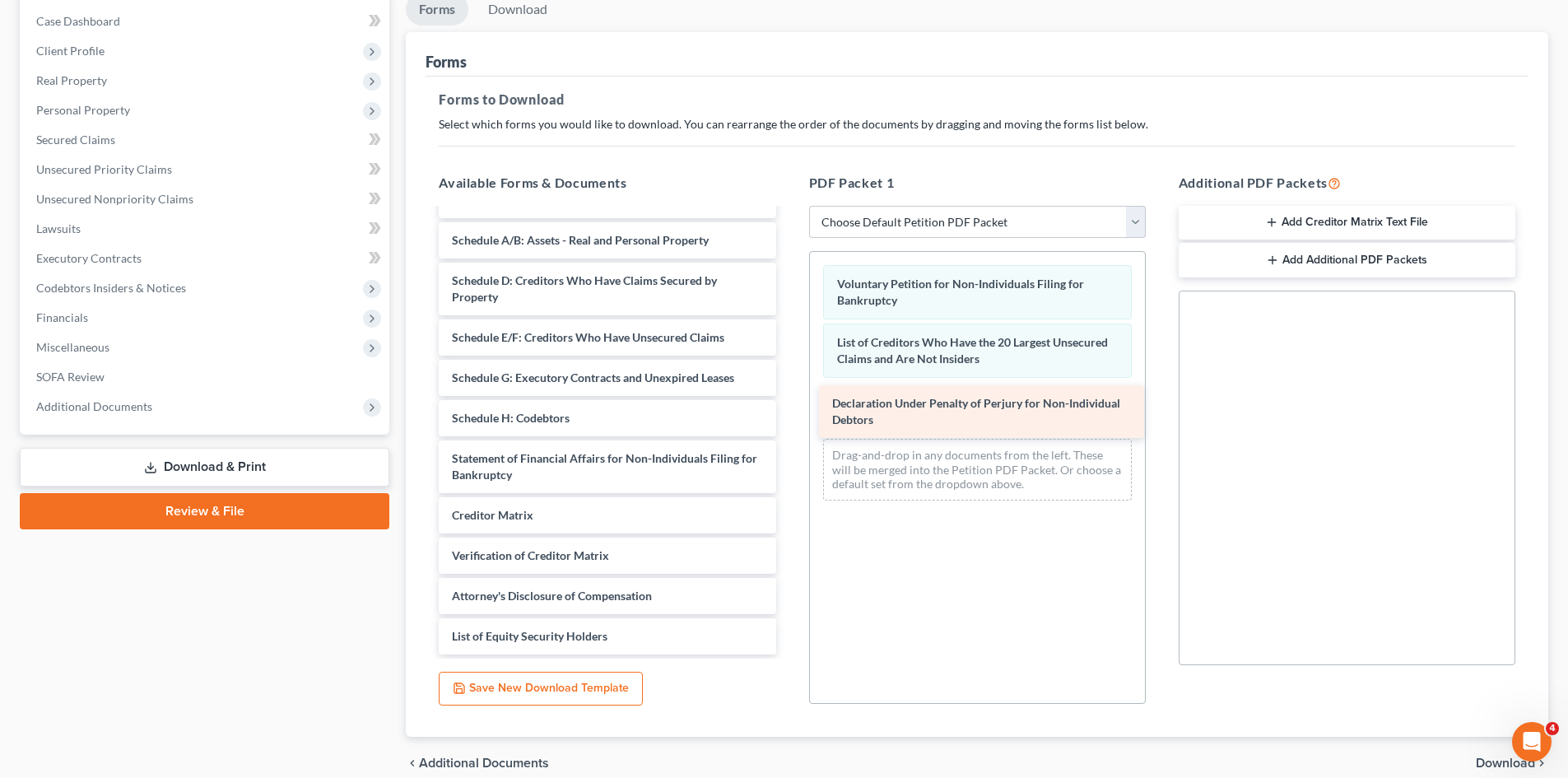
drag, startPoint x: 604, startPoint y: 468, endPoint x: 985, endPoint y: 410, distance: 385.4
click at [788, 410] on div "Declaration Under Penalty of Perjury for Non-Individual Debtors Summary of Asse…" at bounding box center [607, 419] width 363 height 473
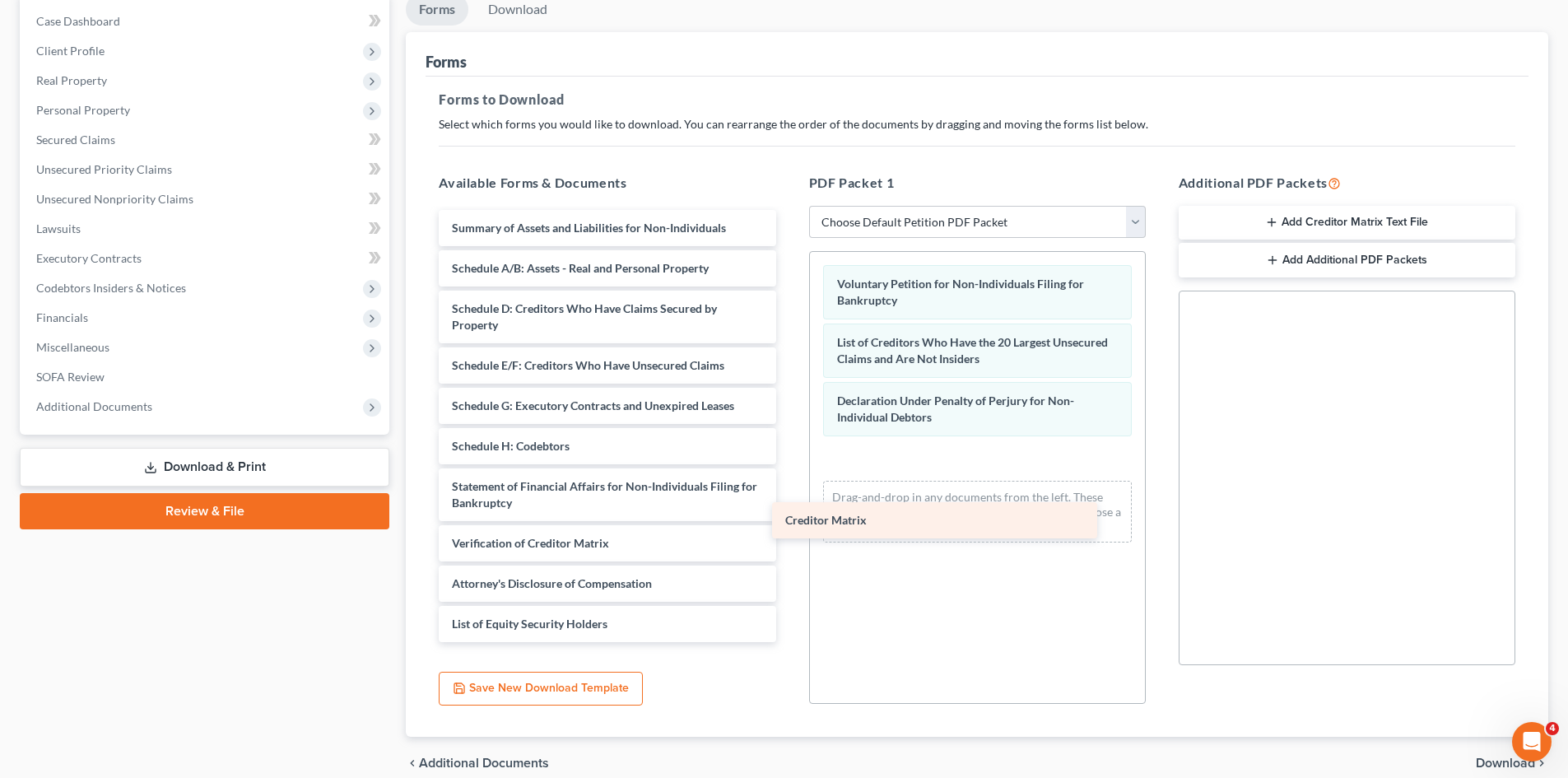
scroll to position [0, 0]
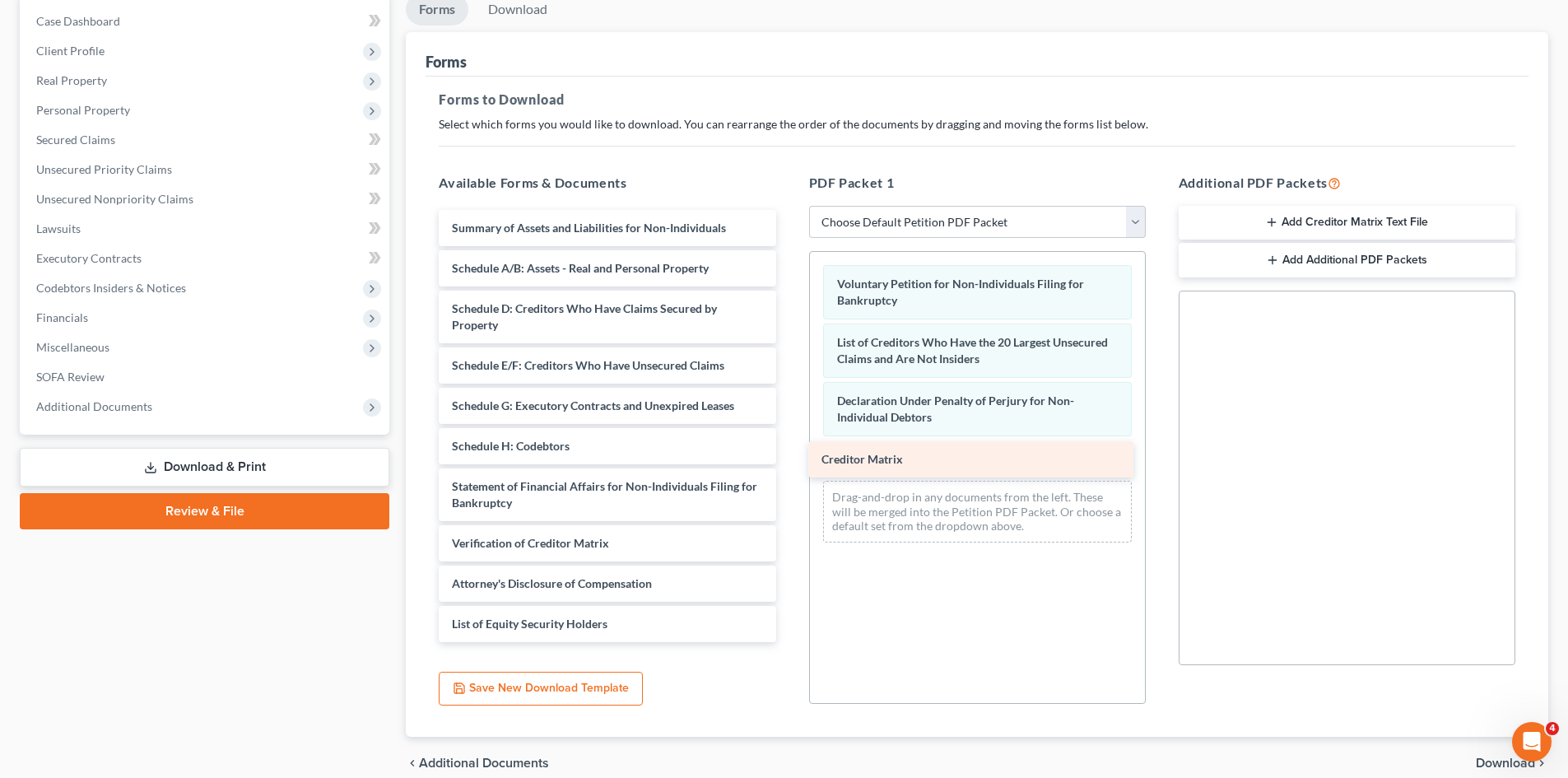
drag, startPoint x: 515, startPoint y: 516, endPoint x: 880, endPoint y: 459, distance: 369.4
click at [788, 459] on div "Creditor Matrix Summary of Assets and Liabilities for Non-Individuals Schedule …" at bounding box center [607, 426] width 363 height 433
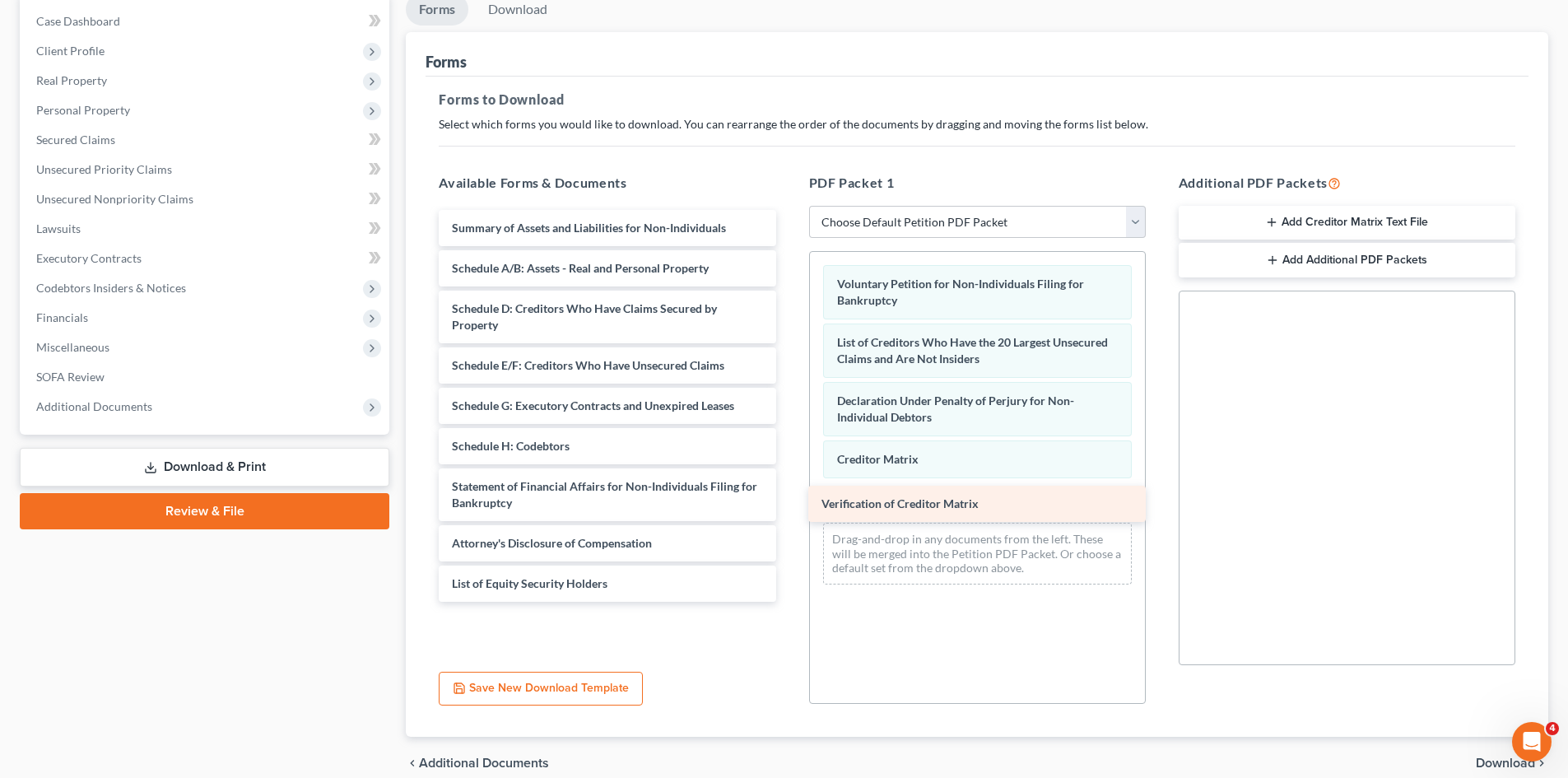
drag, startPoint x: 505, startPoint y: 543, endPoint x: 871, endPoint y: 500, distance: 368.5
click at [788, 500] on div "Verification of Creditor Matrix Summary of Assets and Liabilities for Non-Indiv…" at bounding box center [607, 406] width 363 height 392
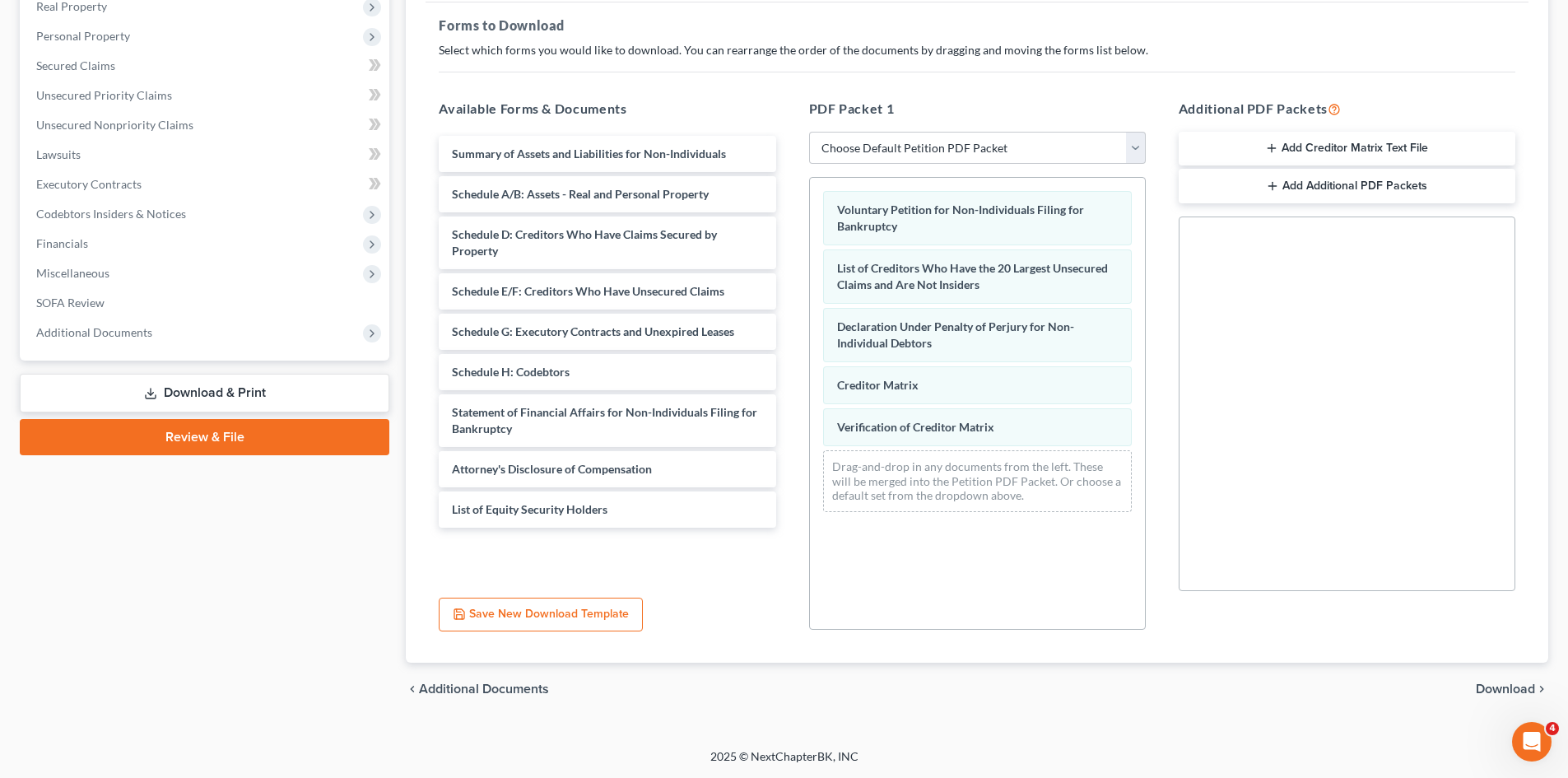
click at [1497, 683] on span "Download" at bounding box center [1505, 689] width 59 height 13
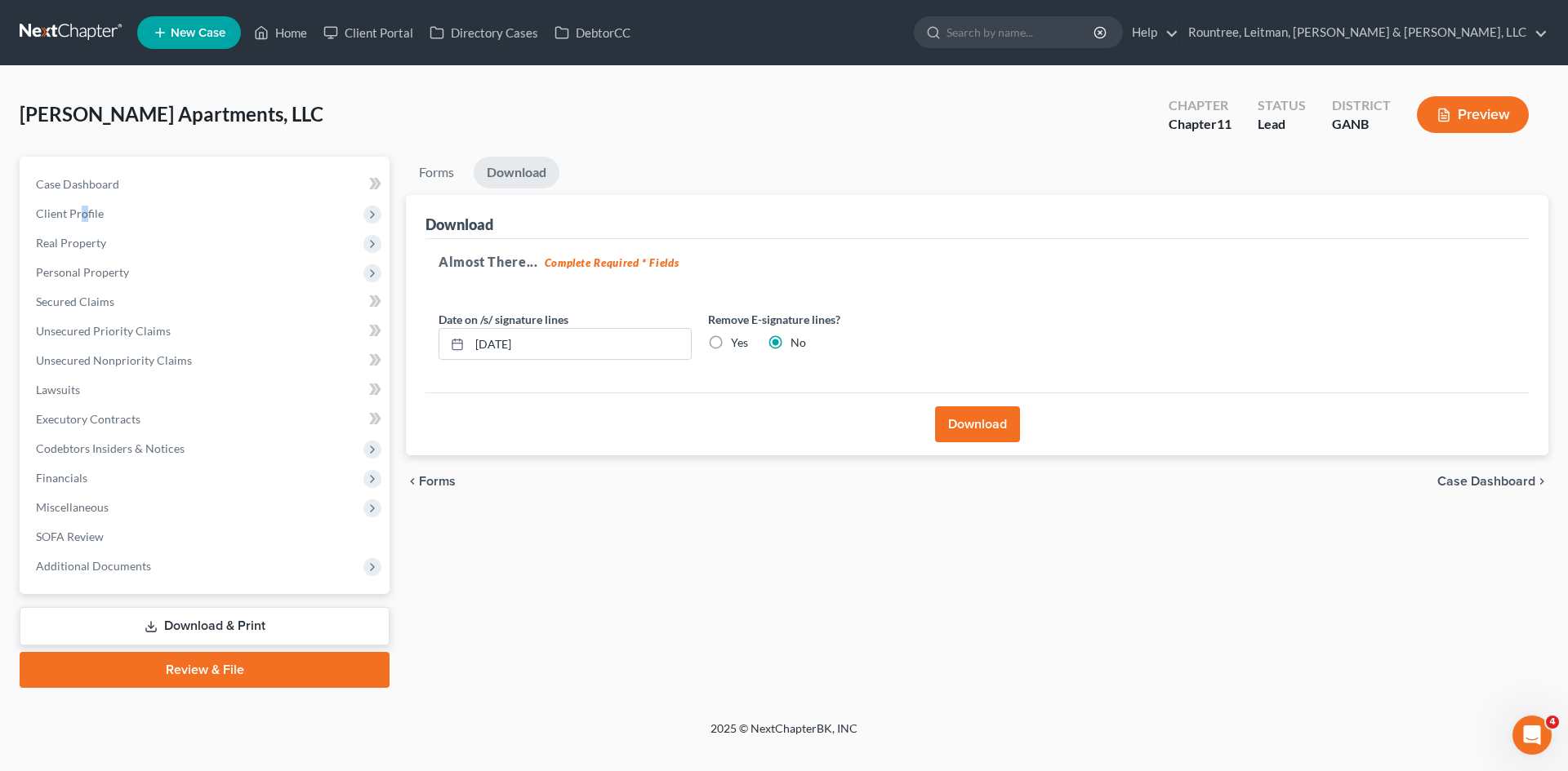
click at [976, 422] on button "Download" at bounding box center [977, 424] width 85 height 36
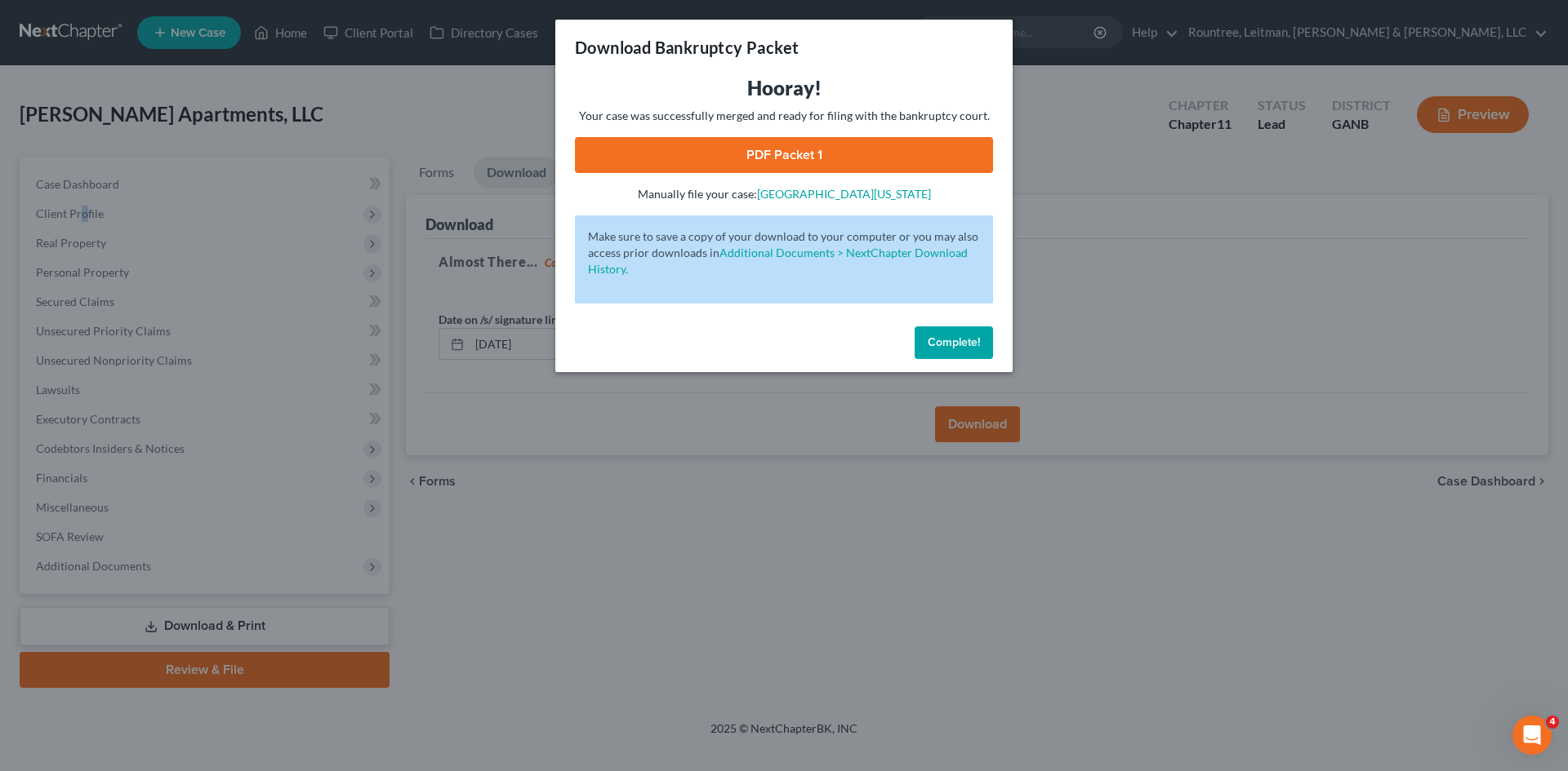
click at [770, 152] on link "PDF Packet 1" at bounding box center [784, 155] width 418 height 36
click at [950, 333] on button "Complete!" at bounding box center [953, 343] width 79 height 33
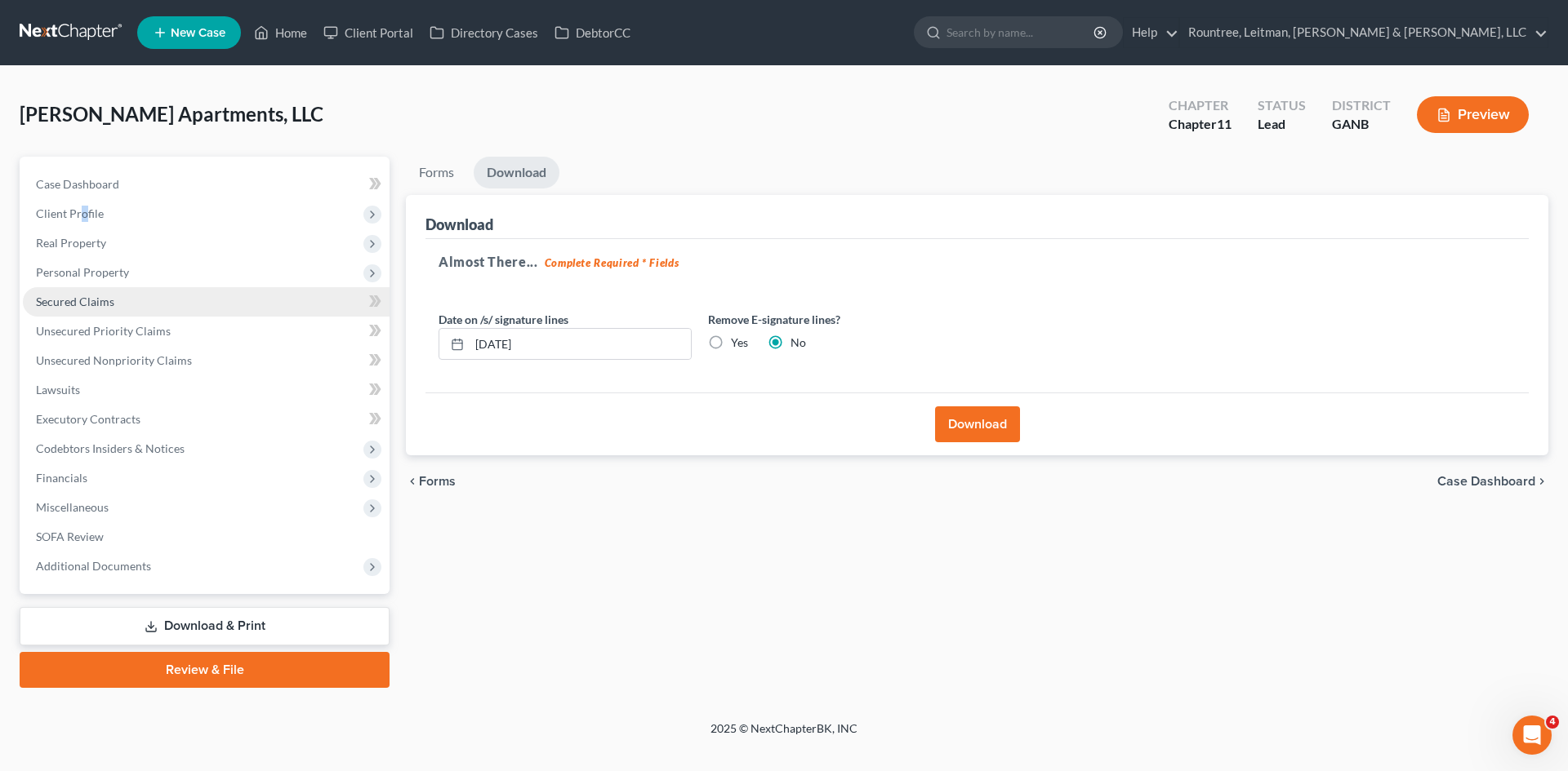
click at [66, 302] on span "Secured Claims" at bounding box center [75, 301] width 79 height 14
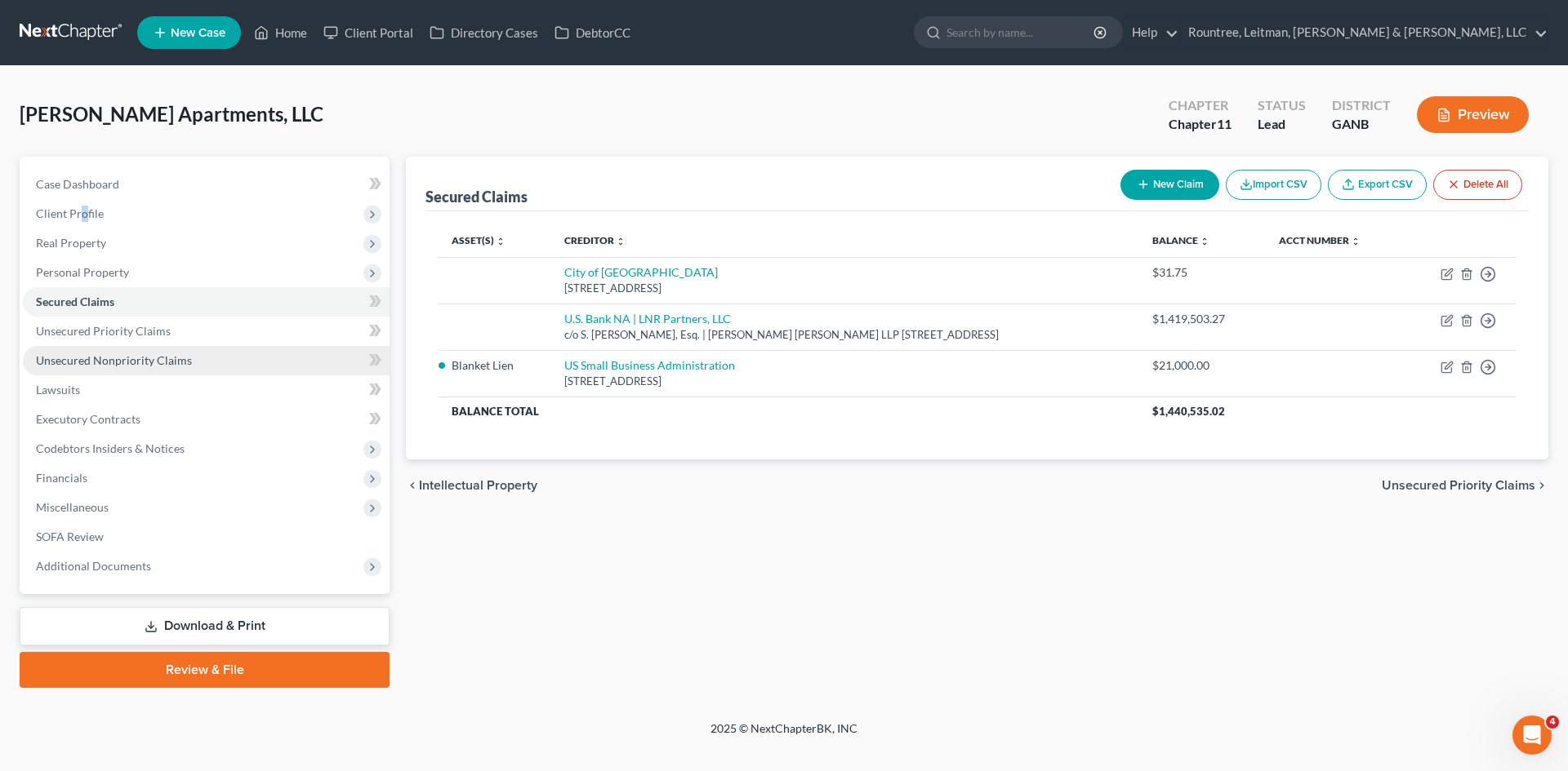
click at [99, 364] on span "Unsecured Nonpriority Claims" at bounding box center [114, 361] width 156 height 14
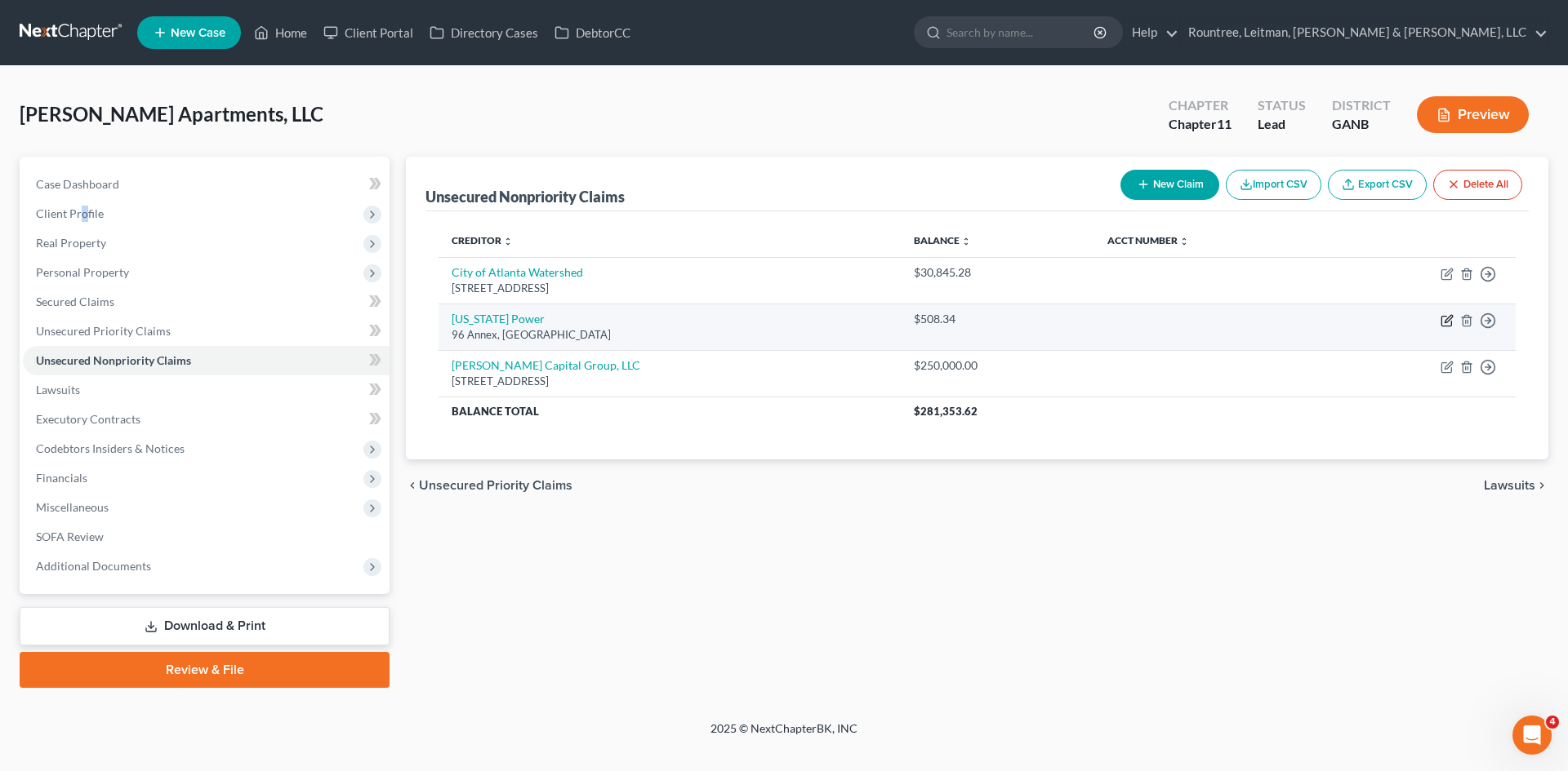
click at [1443, 318] on icon "button" at bounding box center [1446, 320] width 13 height 13
select select "10"
select select "18"
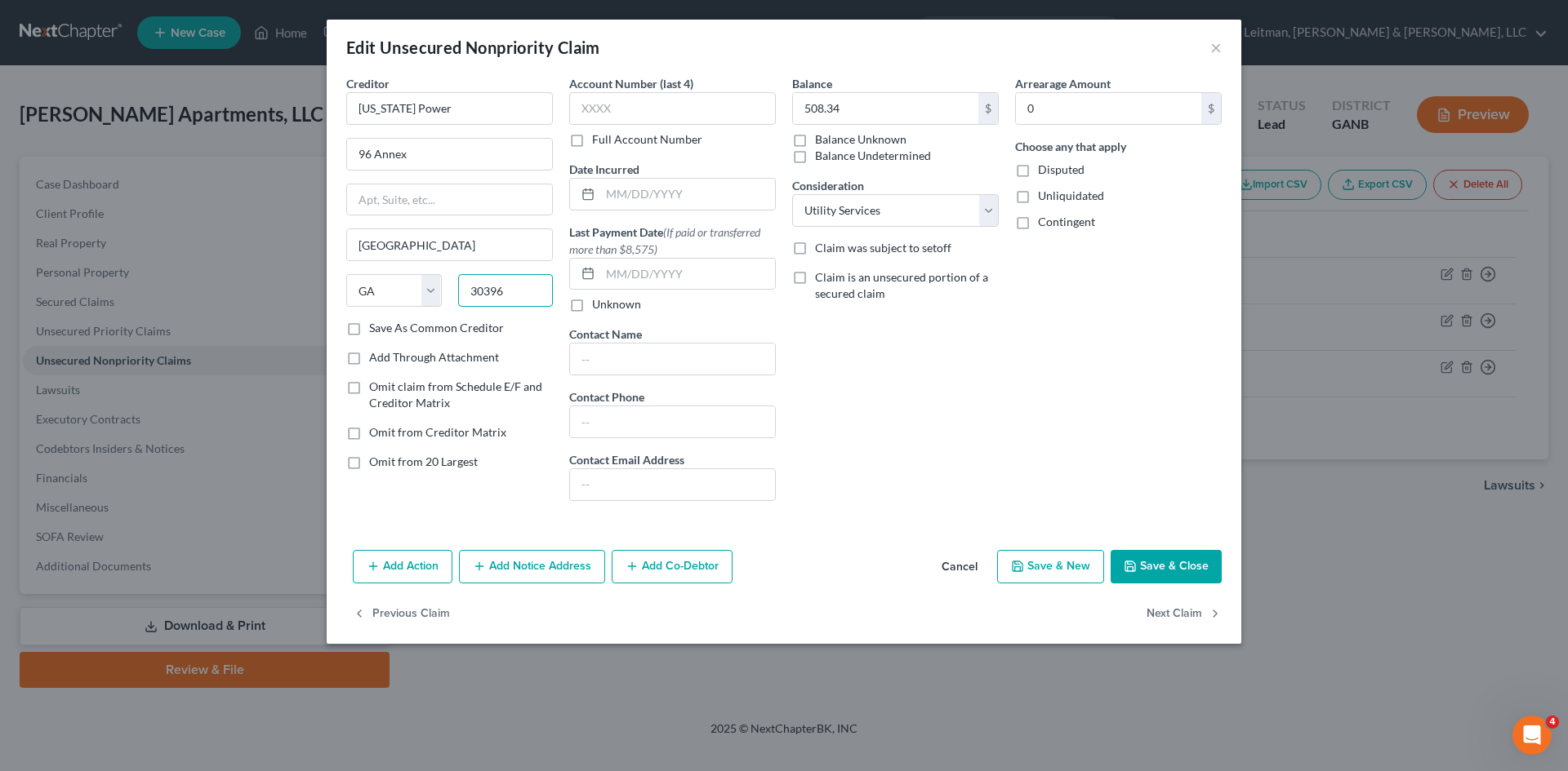
click at [532, 292] on input "30396" at bounding box center [506, 291] width 95 height 33
click at [970, 565] on button "Cancel" at bounding box center [960, 569] width 62 height 33
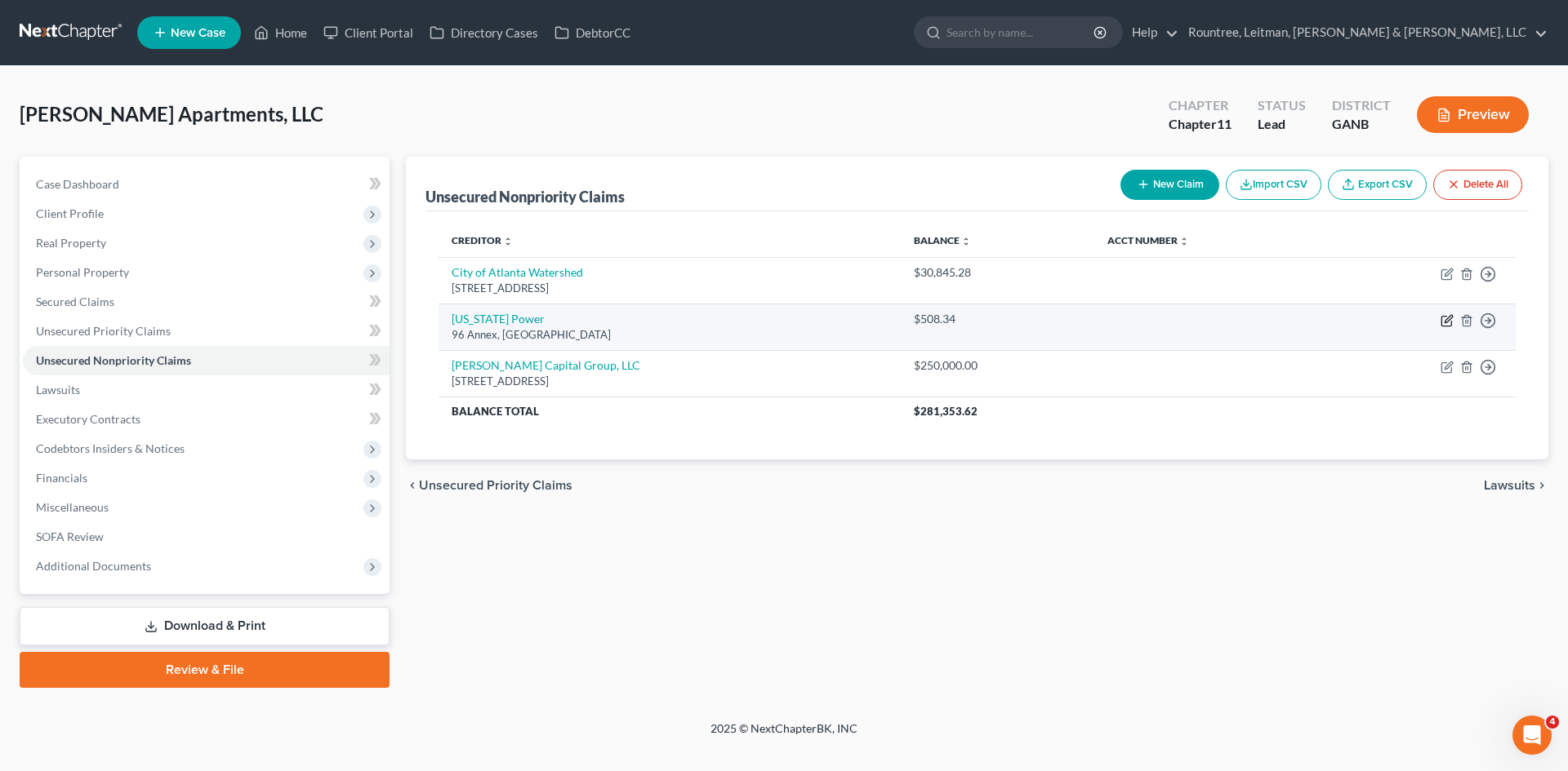
click at [1447, 318] on icon "button" at bounding box center [1448, 319] width 8 height 8
select select "10"
select select "18"
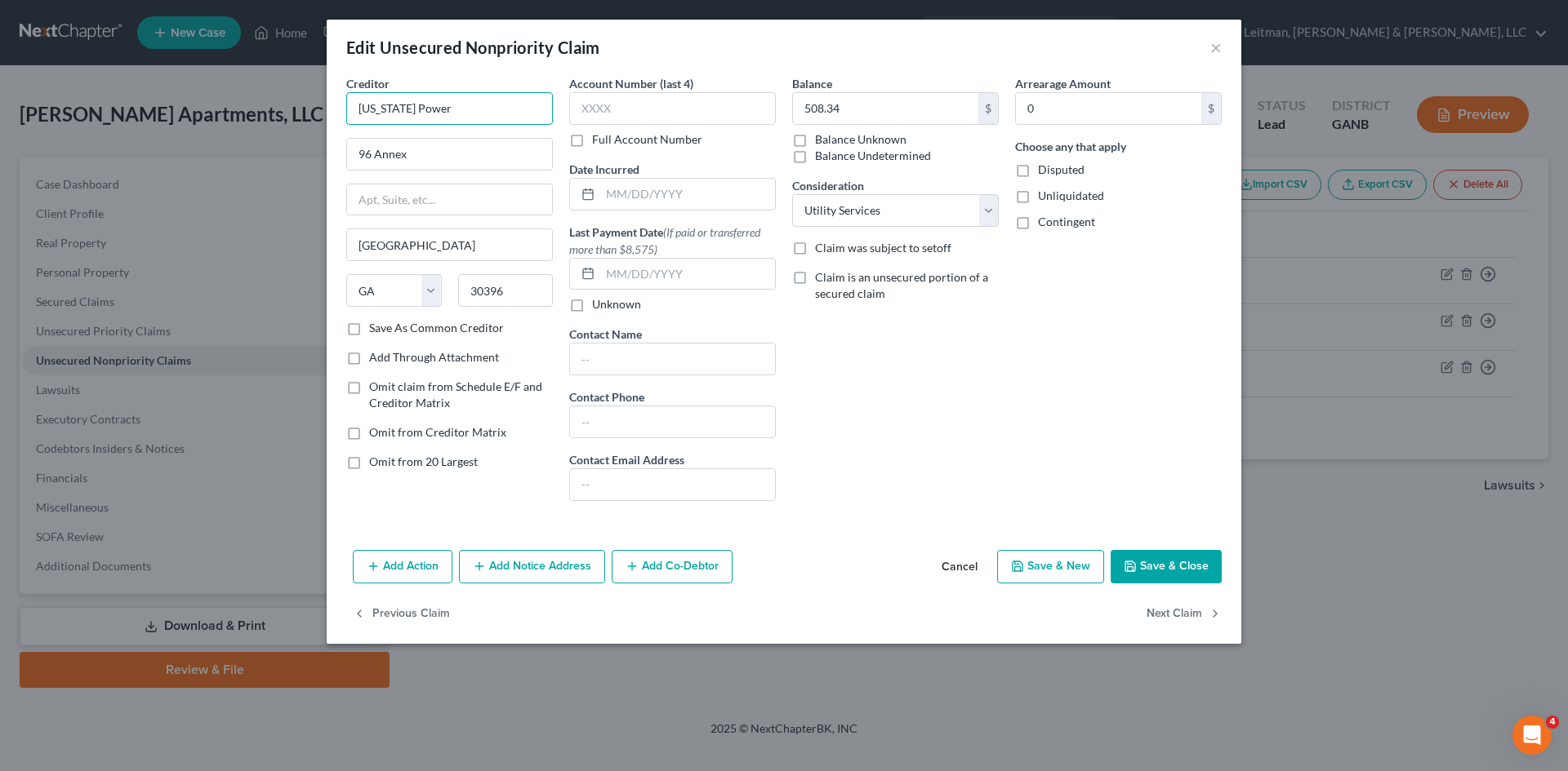
drag, startPoint x: 482, startPoint y: 114, endPoint x: 567, endPoint y: 99, distance: 86.3
click at [117, 38] on div "Edit Unsecured Nonpriority Claim × Creditor * [US_STATE] Power 96 Annex [GEOGRA…" at bounding box center [784, 385] width 1568 height 771
type input "[US_STATE] Power"
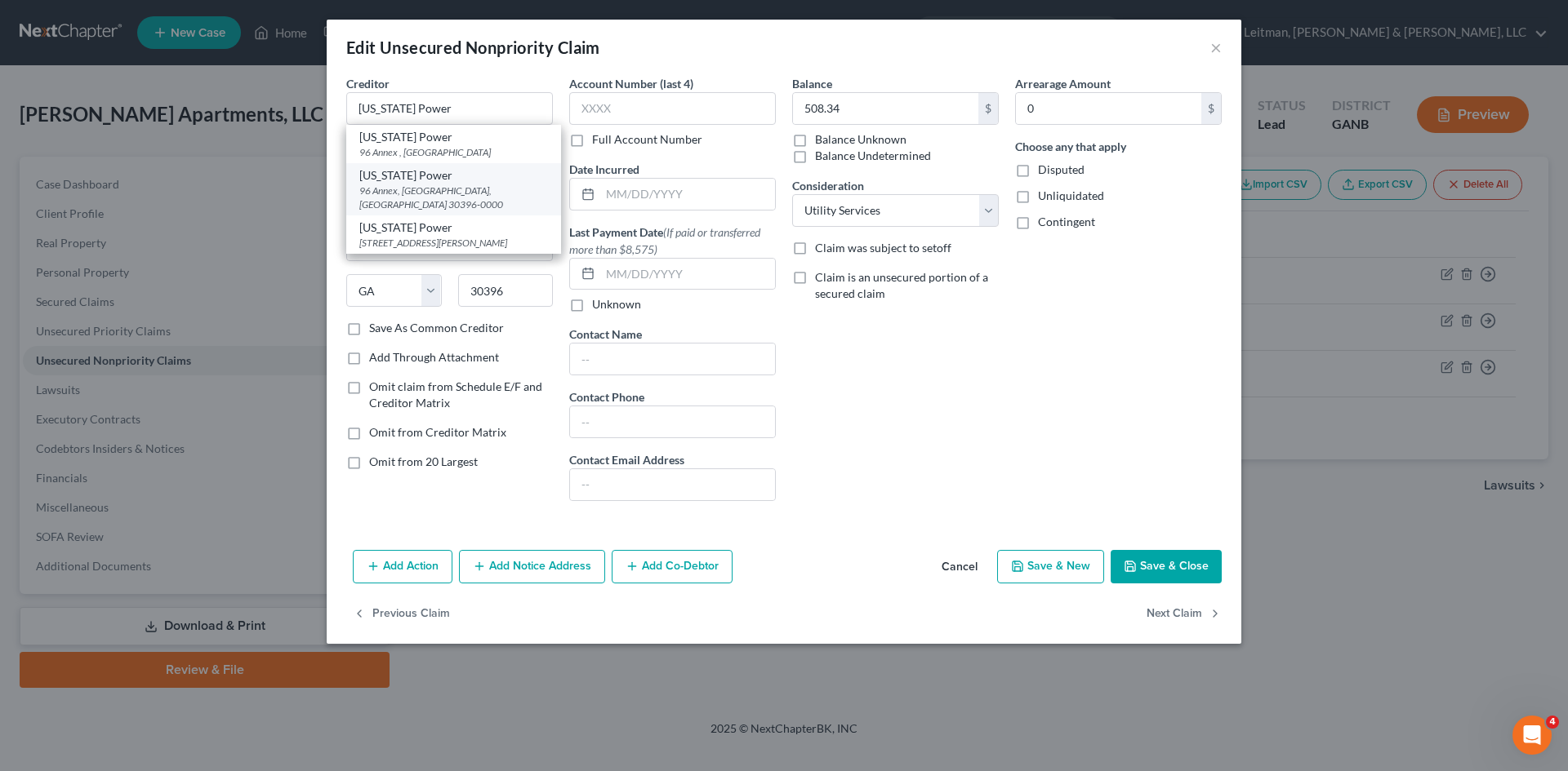
click at [415, 185] on div "96 Annex, [GEOGRAPHIC_DATA], [GEOGRAPHIC_DATA] 30396-0000" at bounding box center [453, 197] width 189 height 28
type input "96 Annex"
type input "[GEOGRAPHIC_DATA]"
type input "30396-0000"
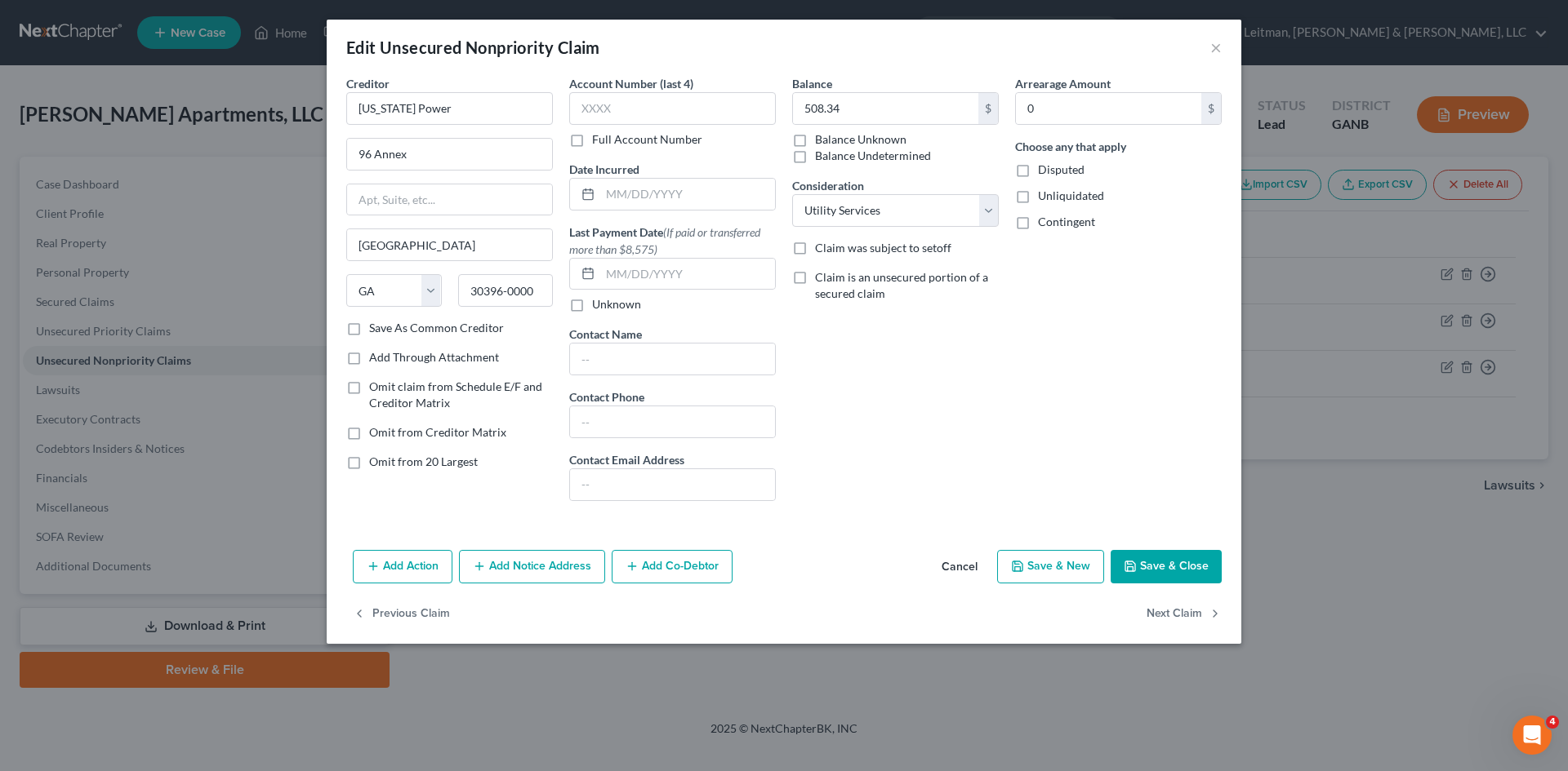
click at [1159, 568] on button "Save & Close" at bounding box center [1166, 567] width 111 height 34
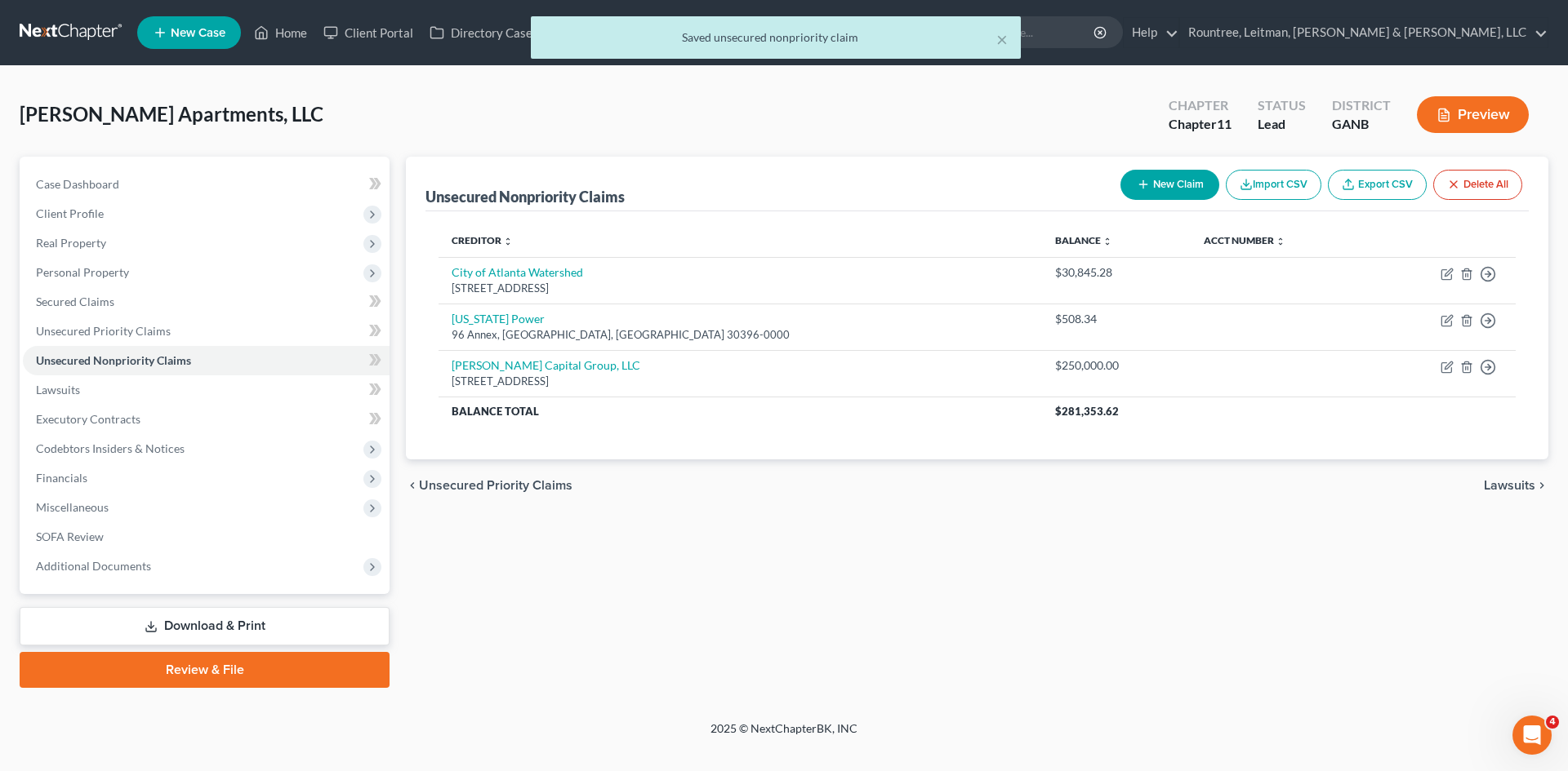
click at [214, 631] on link "Download & Print" at bounding box center [204, 626] width 370 height 38
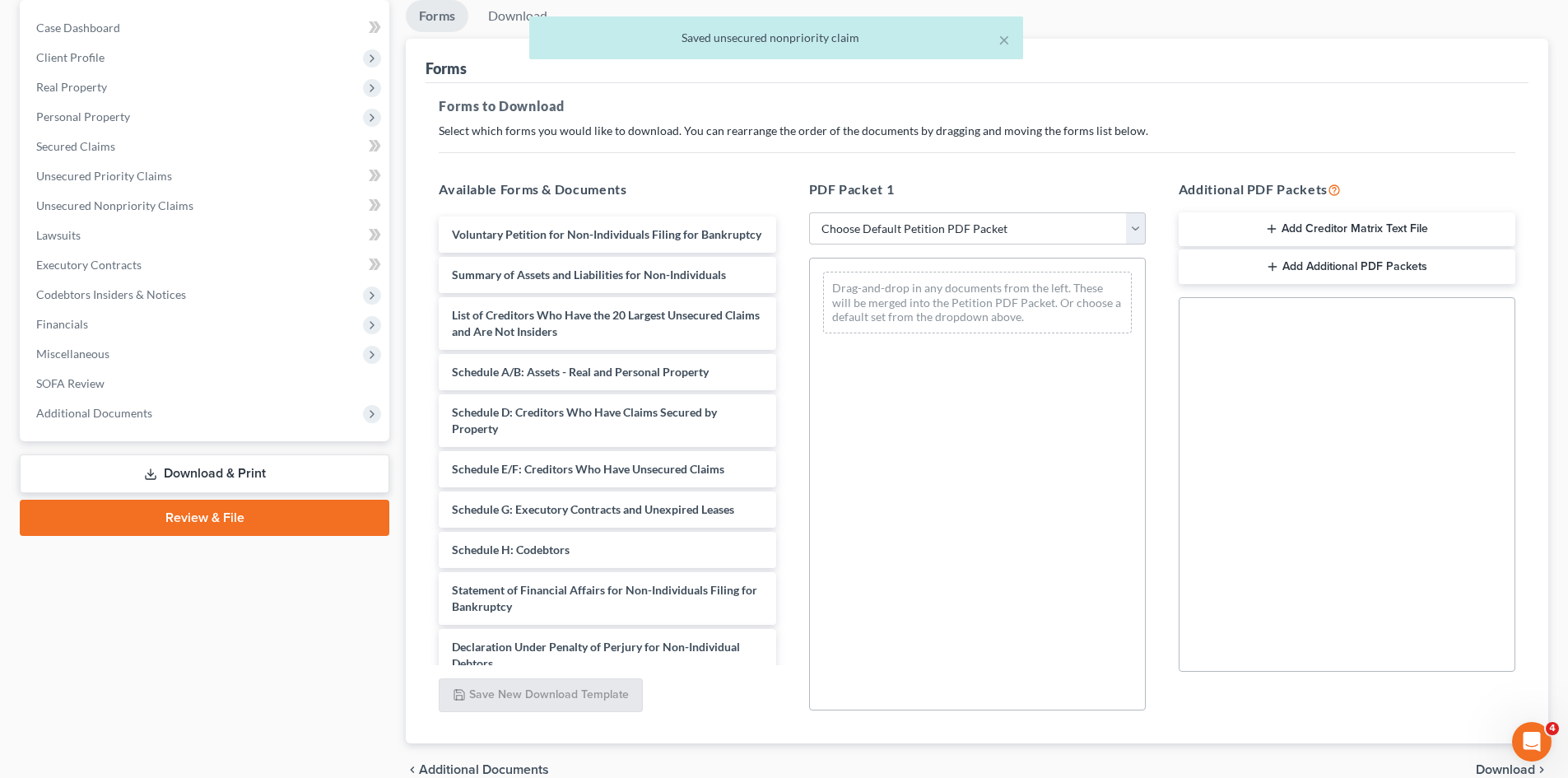
scroll to position [165, 0]
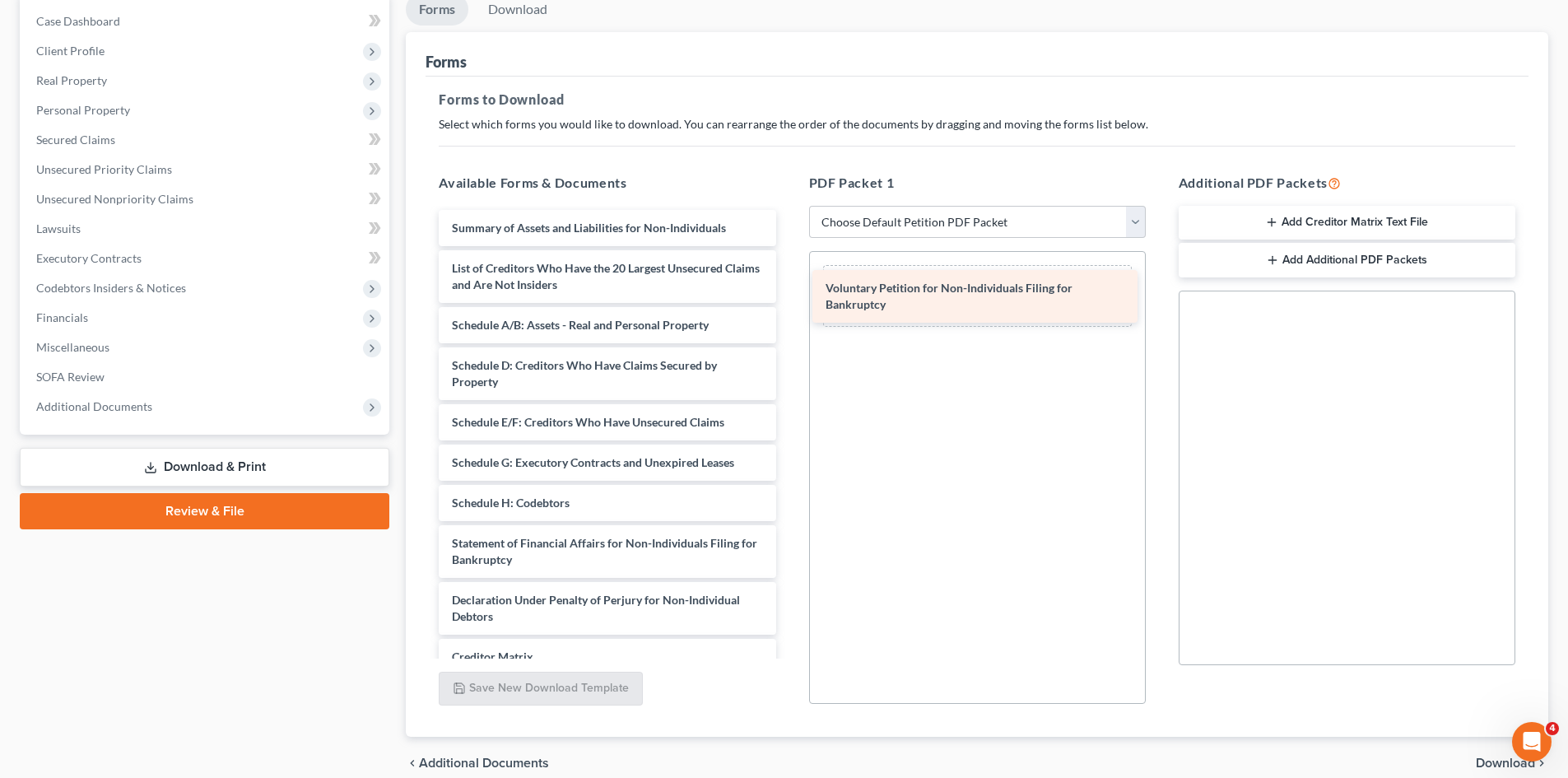
drag, startPoint x: 599, startPoint y: 235, endPoint x: 973, endPoint y: 295, distance: 378.8
click at [788, 295] on div "Voluntary Petition for Non-Individuals Filing for Bankruptcy Voluntary Petition…" at bounding box center [607, 503] width 363 height 587
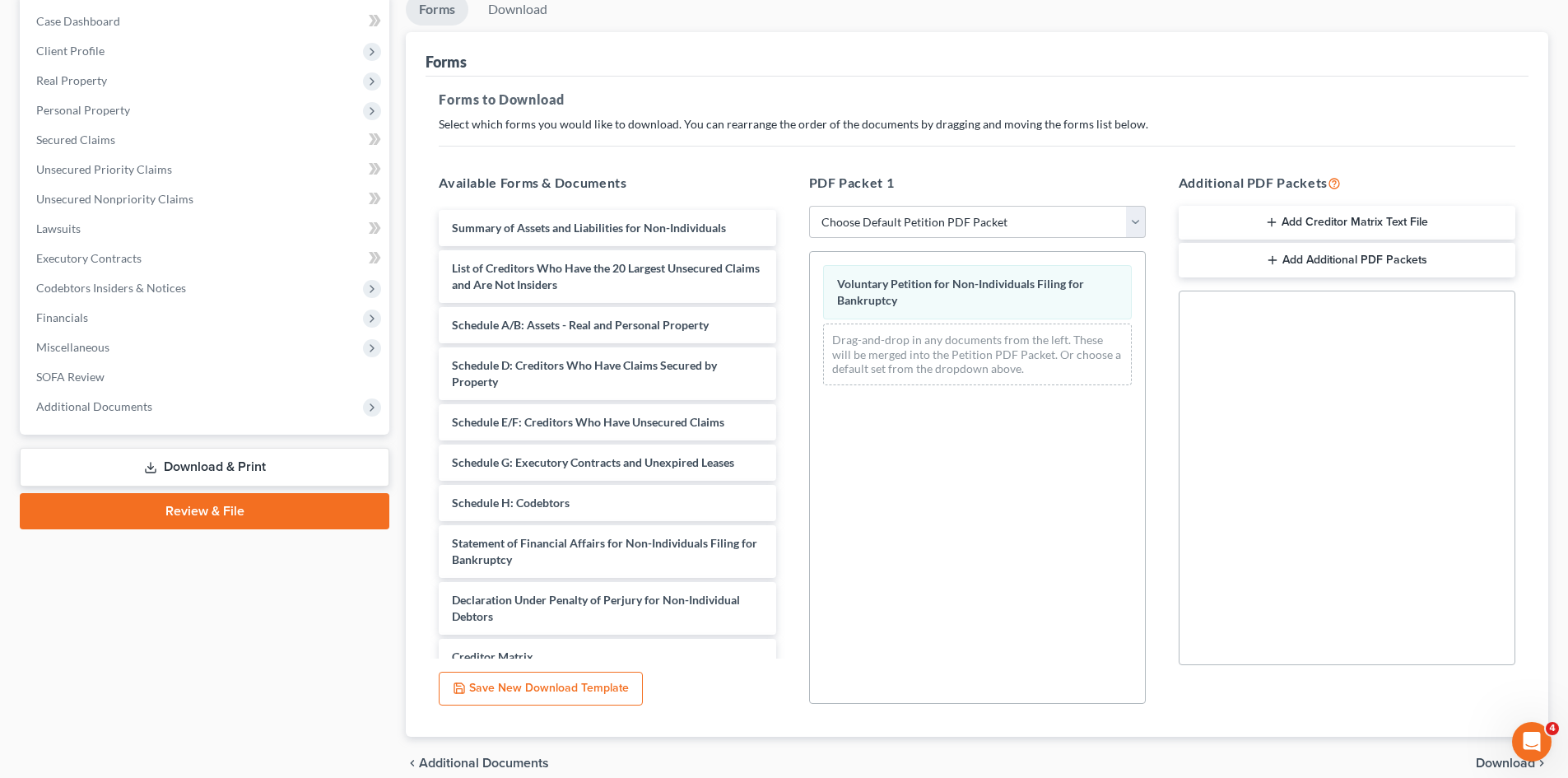
scroll to position [238, 0]
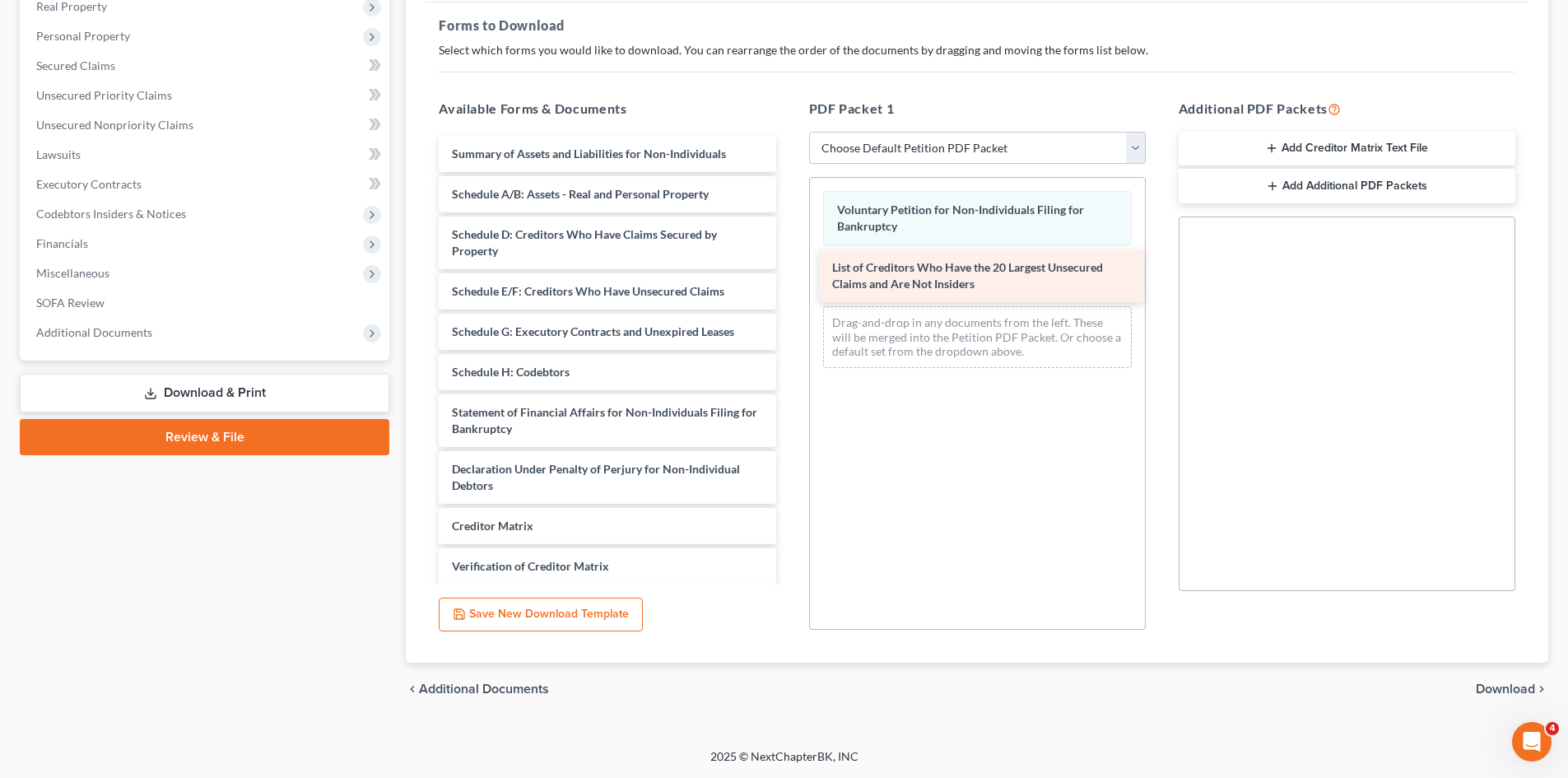
drag, startPoint x: 620, startPoint y: 197, endPoint x: 1000, endPoint y: 270, distance: 386.9
click at [788, 270] on div "List of Creditors Who Have the 20 Largest Unsecured Claims and Are Not Insiders…" at bounding box center [607, 401] width 363 height 530
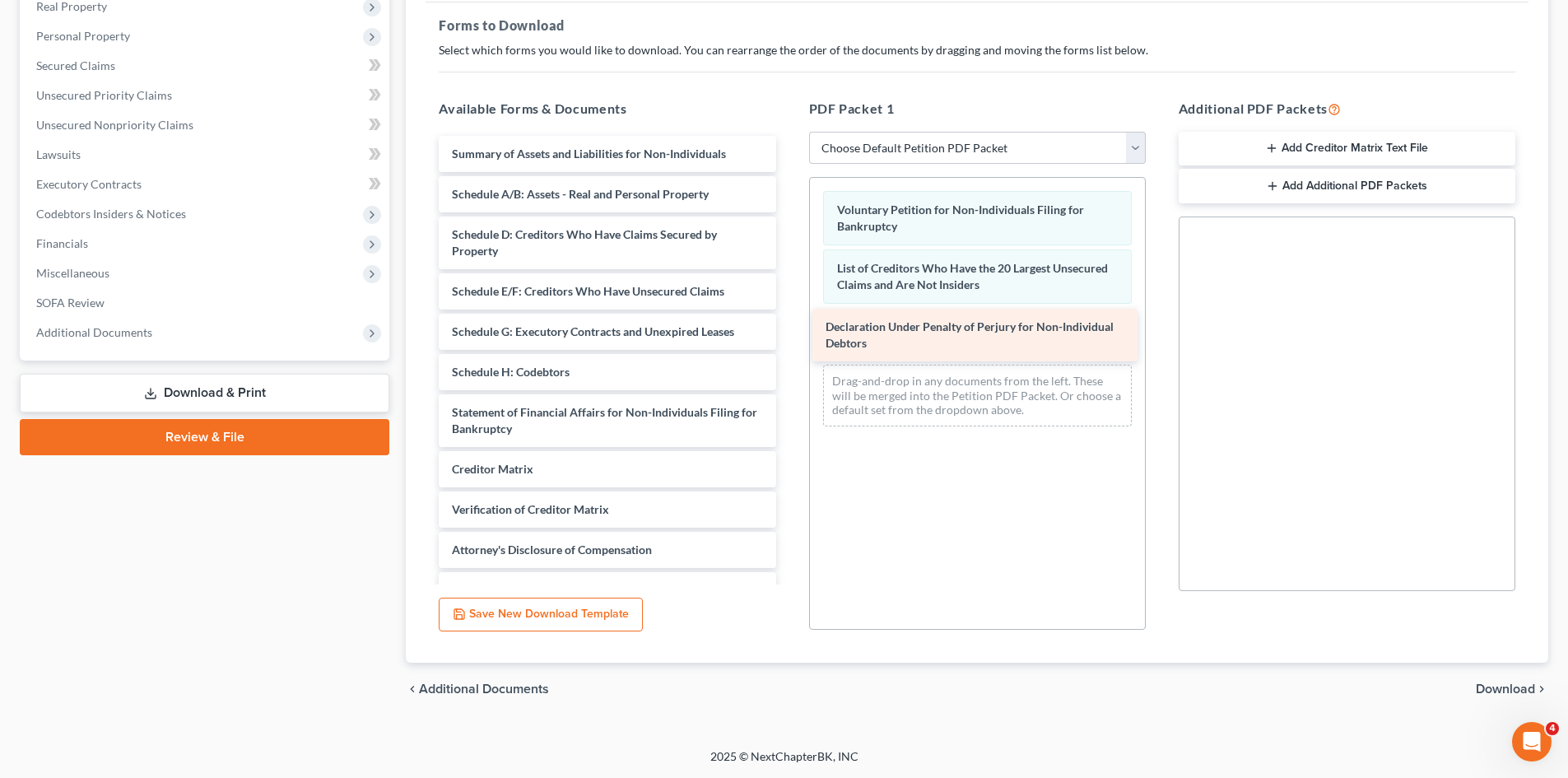
drag, startPoint x: 598, startPoint y: 479, endPoint x: 972, endPoint y: 337, distance: 400.0
click at [788, 337] on div "Declaration Under Penalty of Perjury for Non-Individual Debtors Summary of Asse…" at bounding box center [607, 373] width 363 height 473
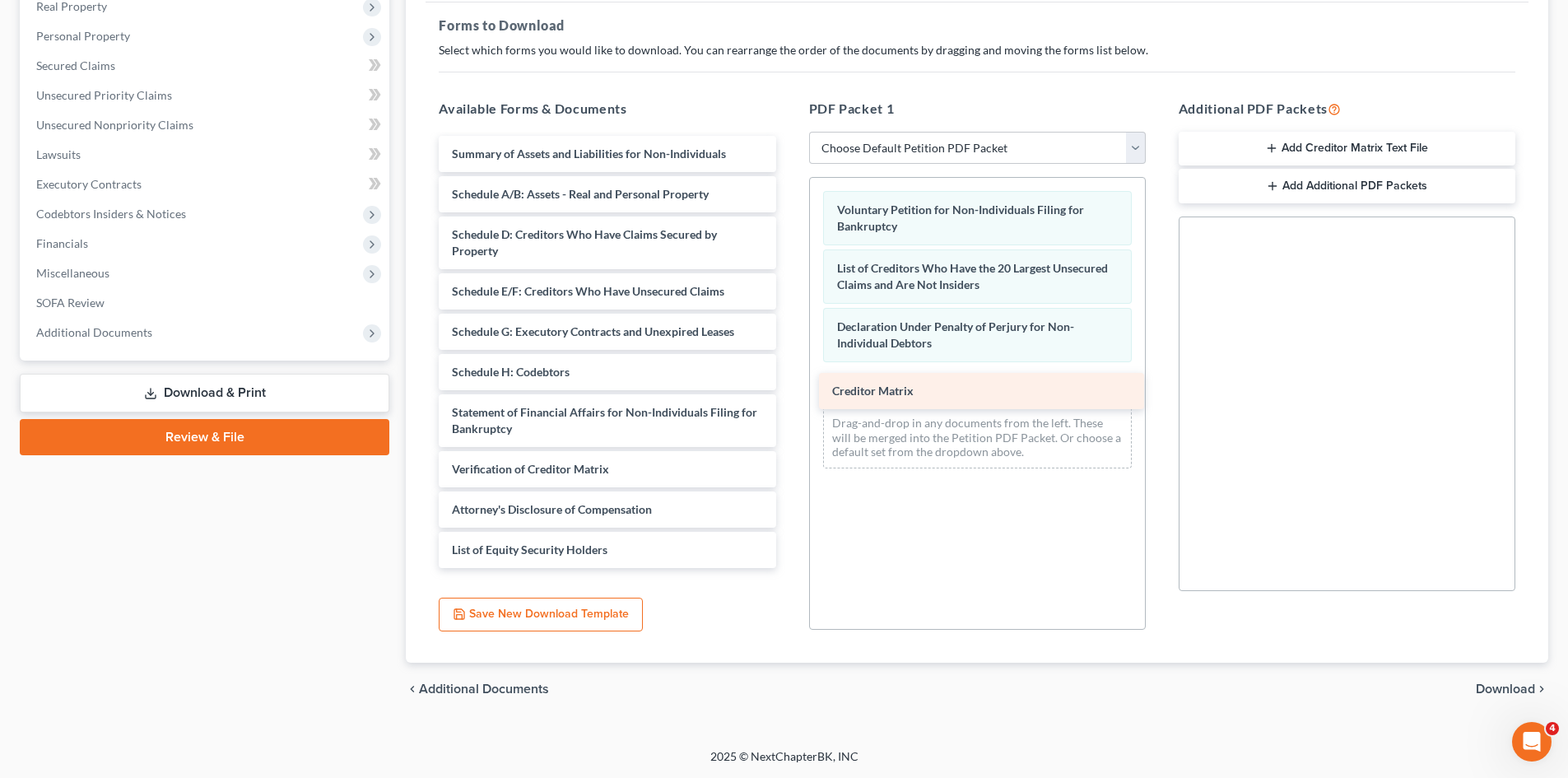
drag, startPoint x: 590, startPoint y: 464, endPoint x: 971, endPoint y: 386, distance: 388.9
click at [788, 386] on div "Creditor Matrix Summary of Assets and Liabilities for Non-Individuals Schedule …" at bounding box center [607, 352] width 363 height 433
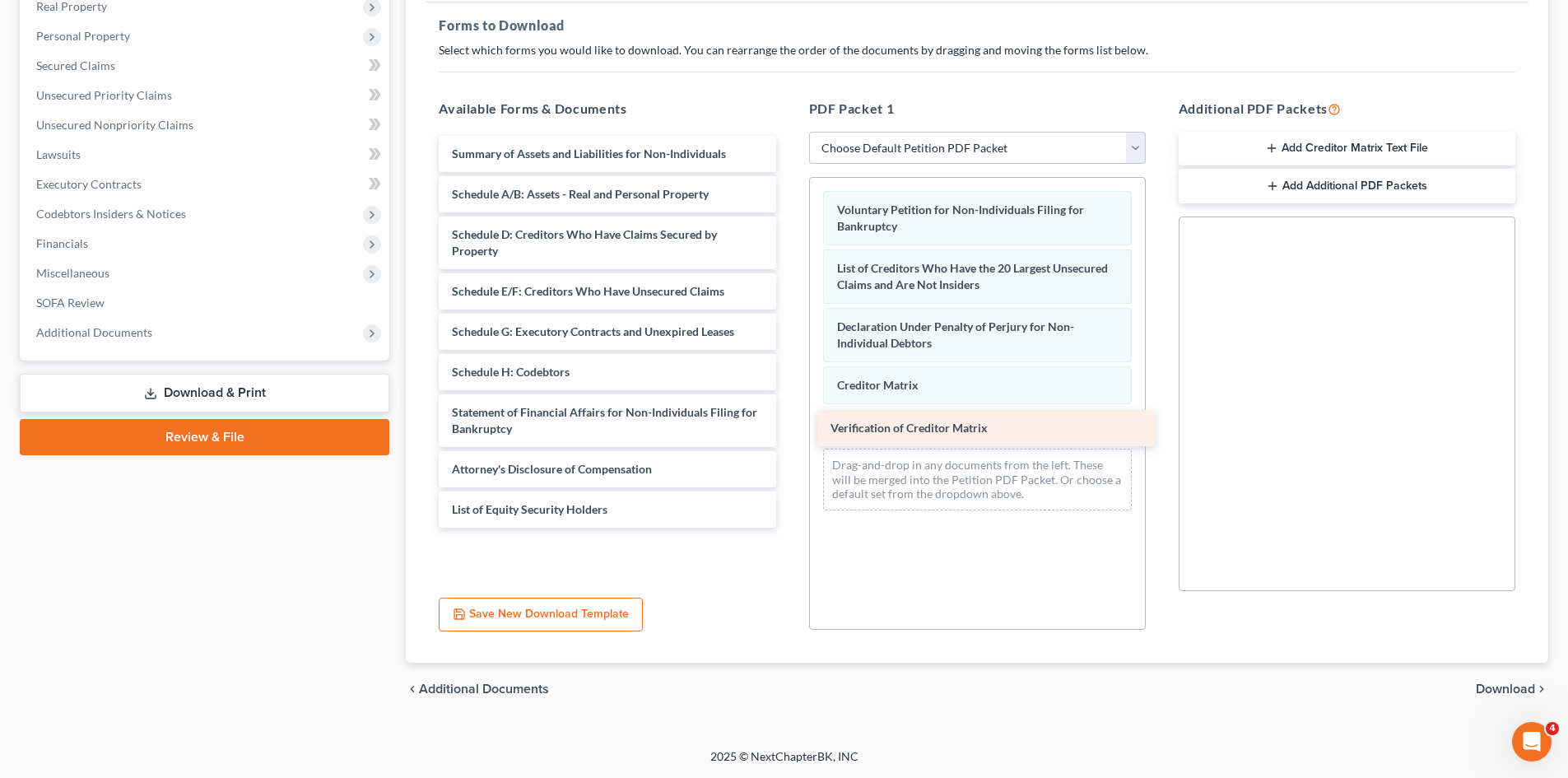
drag, startPoint x: 562, startPoint y: 470, endPoint x: 941, endPoint y: 429, distance: 381.2
click at [788, 429] on div "Verification of Creditor Matrix Summary of Assets and Liabilities for Non-Indiv…" at bounding box center [607, 333] width 363 height 392
click at [1492, 690] on span "Download" at bounding box center [1505, 689] width 59 height 13
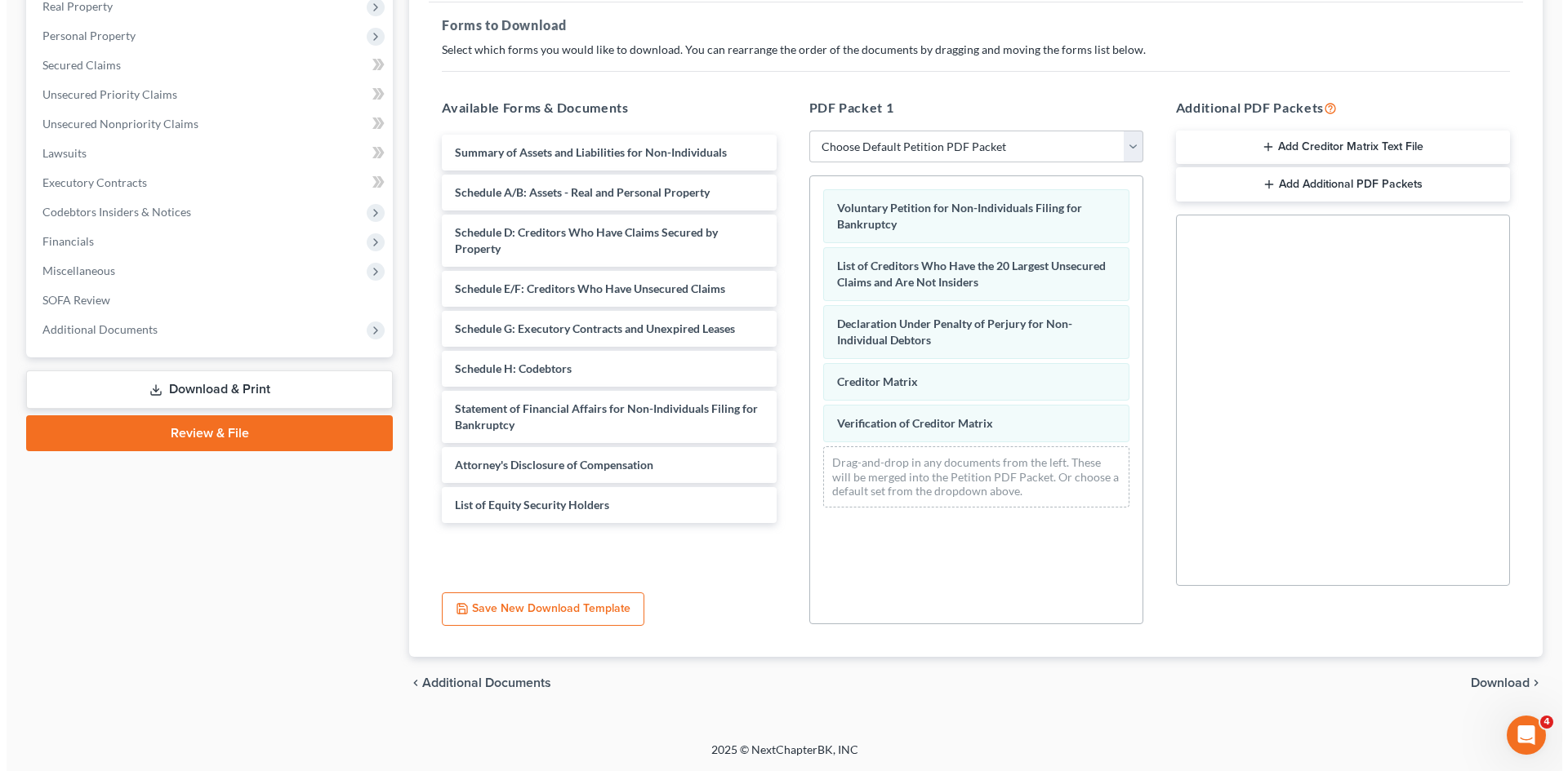
scroll to position [0, 0]
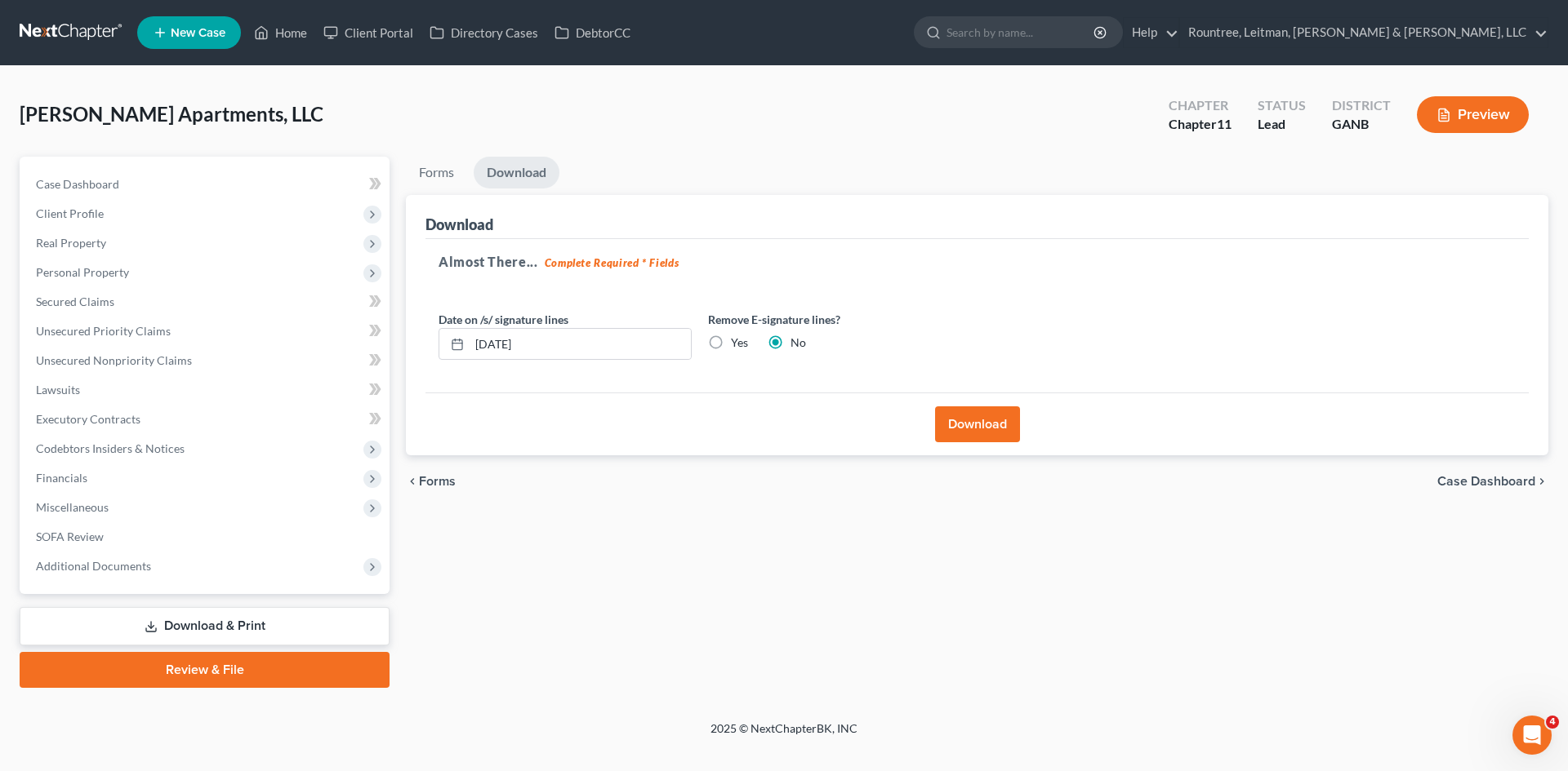
click at [982, 421] on button "Download" at bounding box center [977, 424] width 85 height 36
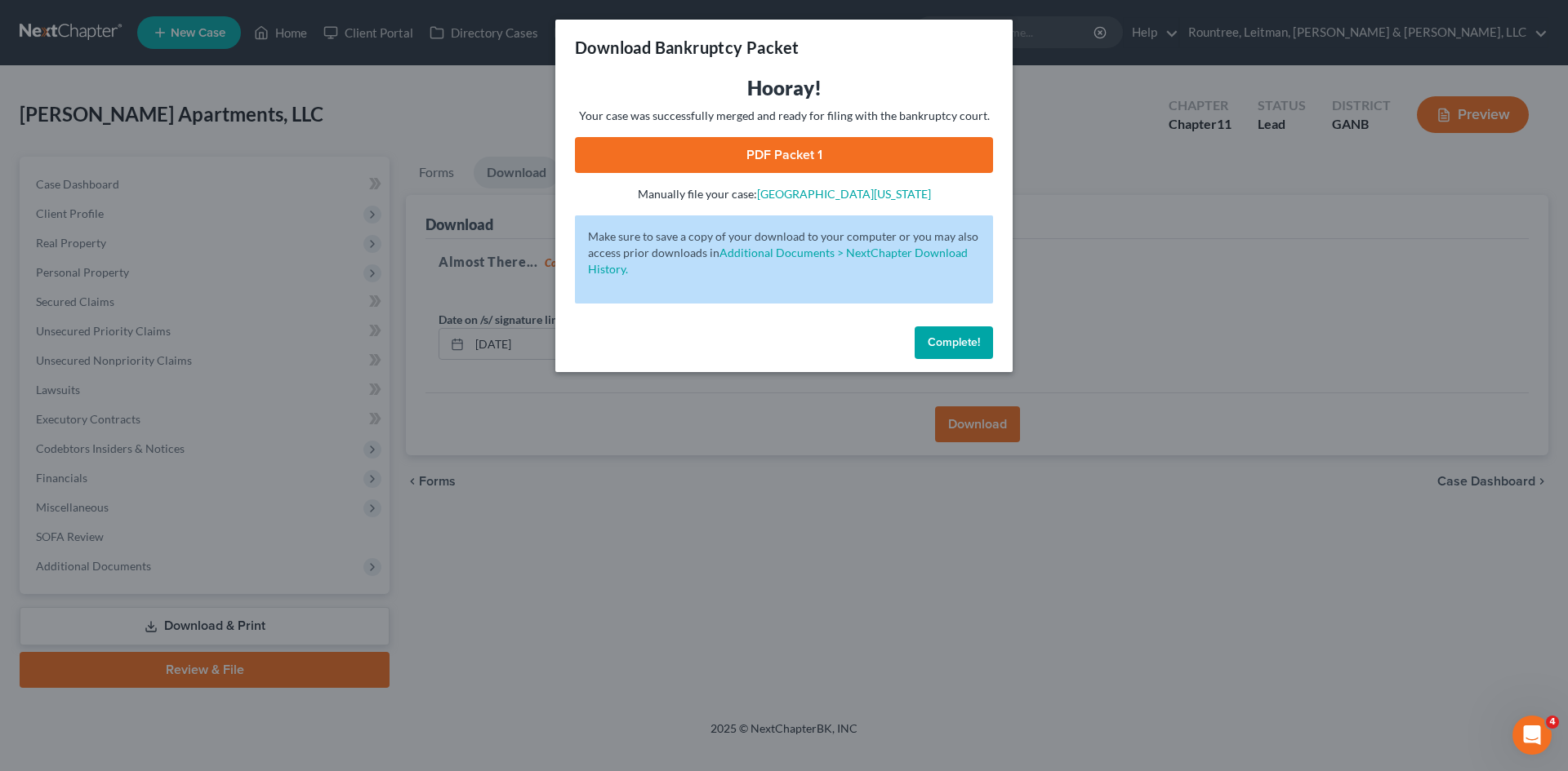
click at [790, 156] on link "PDF Packet 1" at bounding box center [784, 155] width 418 height 36
